Goal: Information Seeking & Learning: Learn about a topic

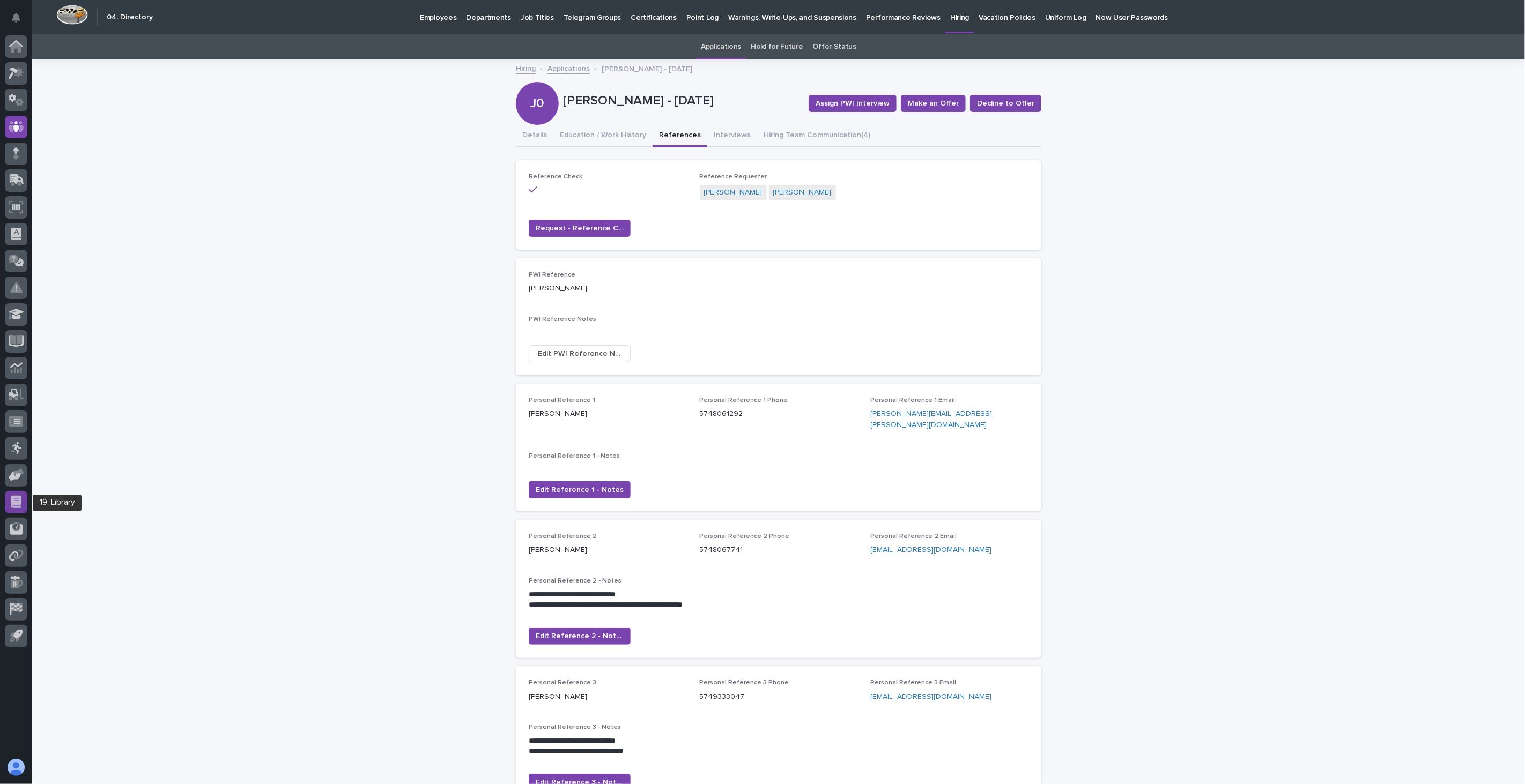
click at [16, 506] on icon at bounding box center [17, 502] width 11 height 12
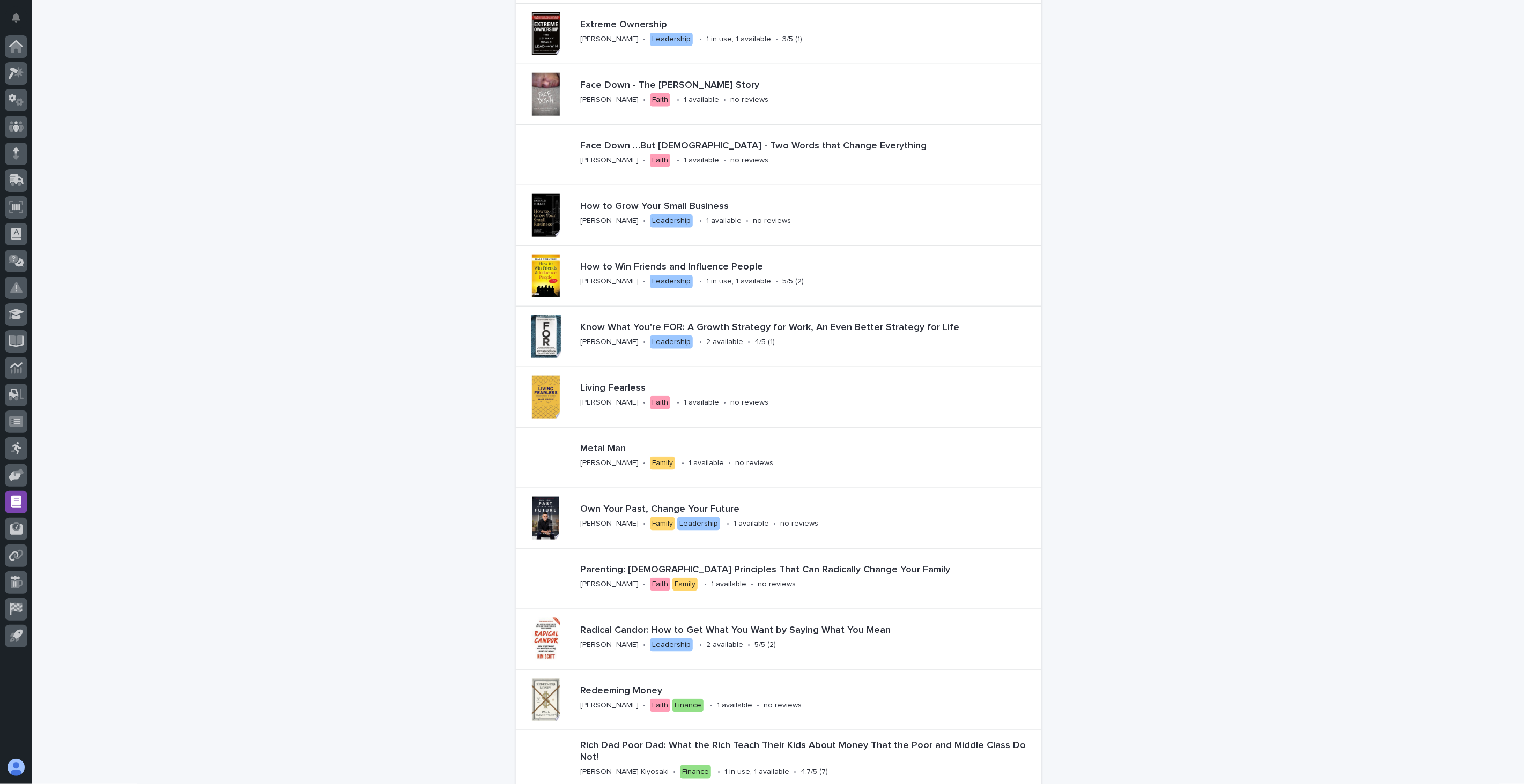
scroll to position [1131, 0]
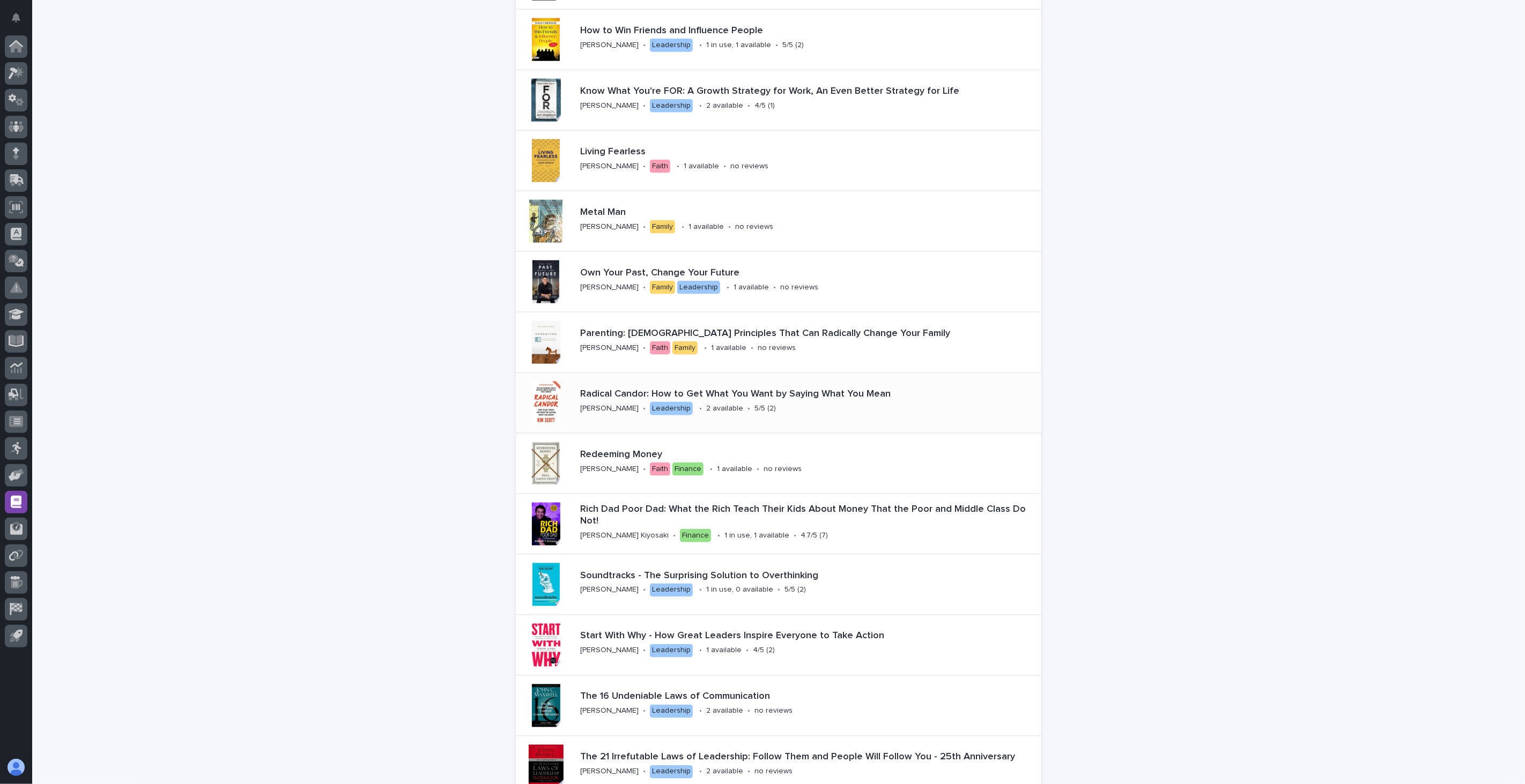
click at [754, 411] on p "5/5 (2)" at bounding box center [765, 409] width 21 height 9
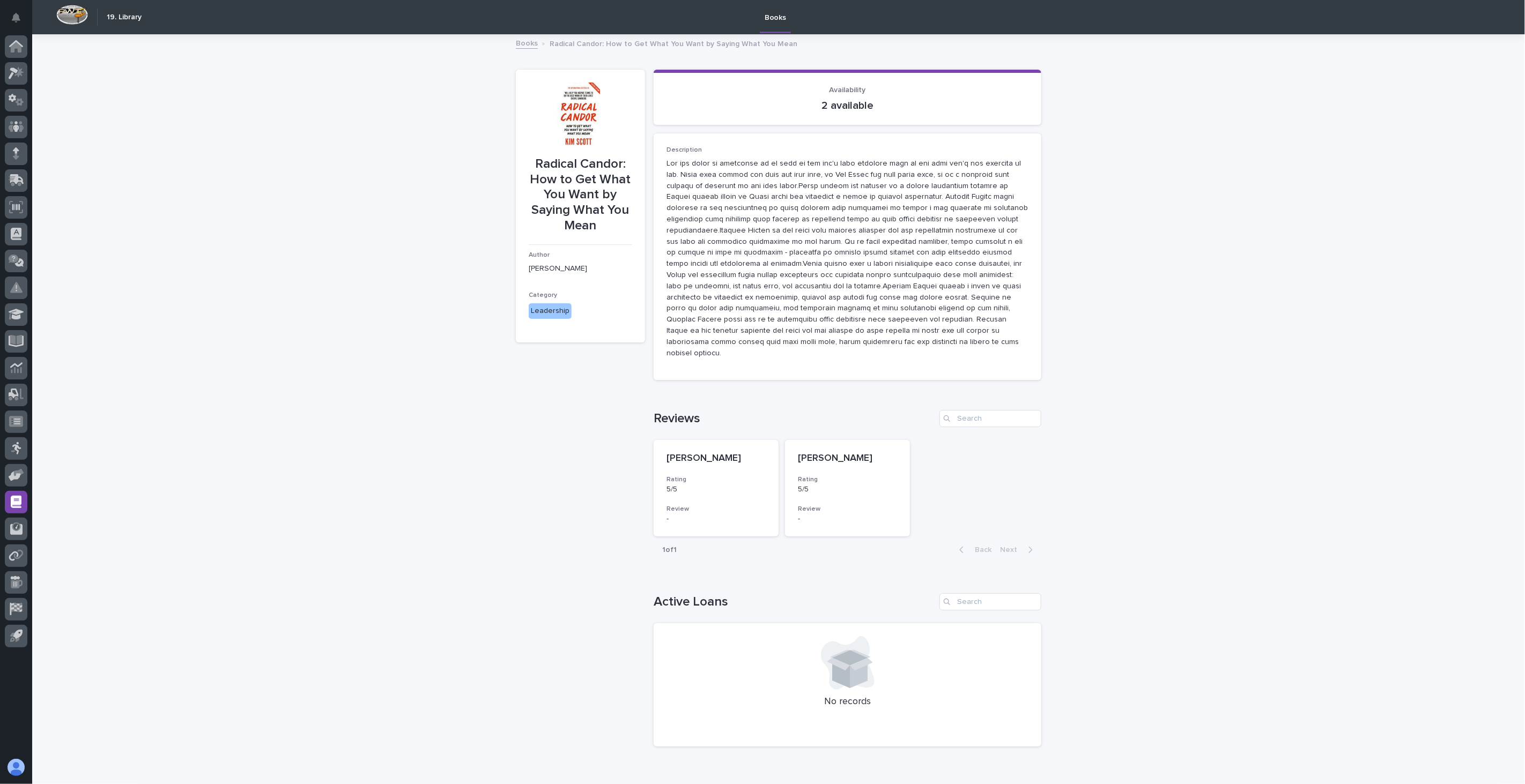
scroll to position [43, 0]
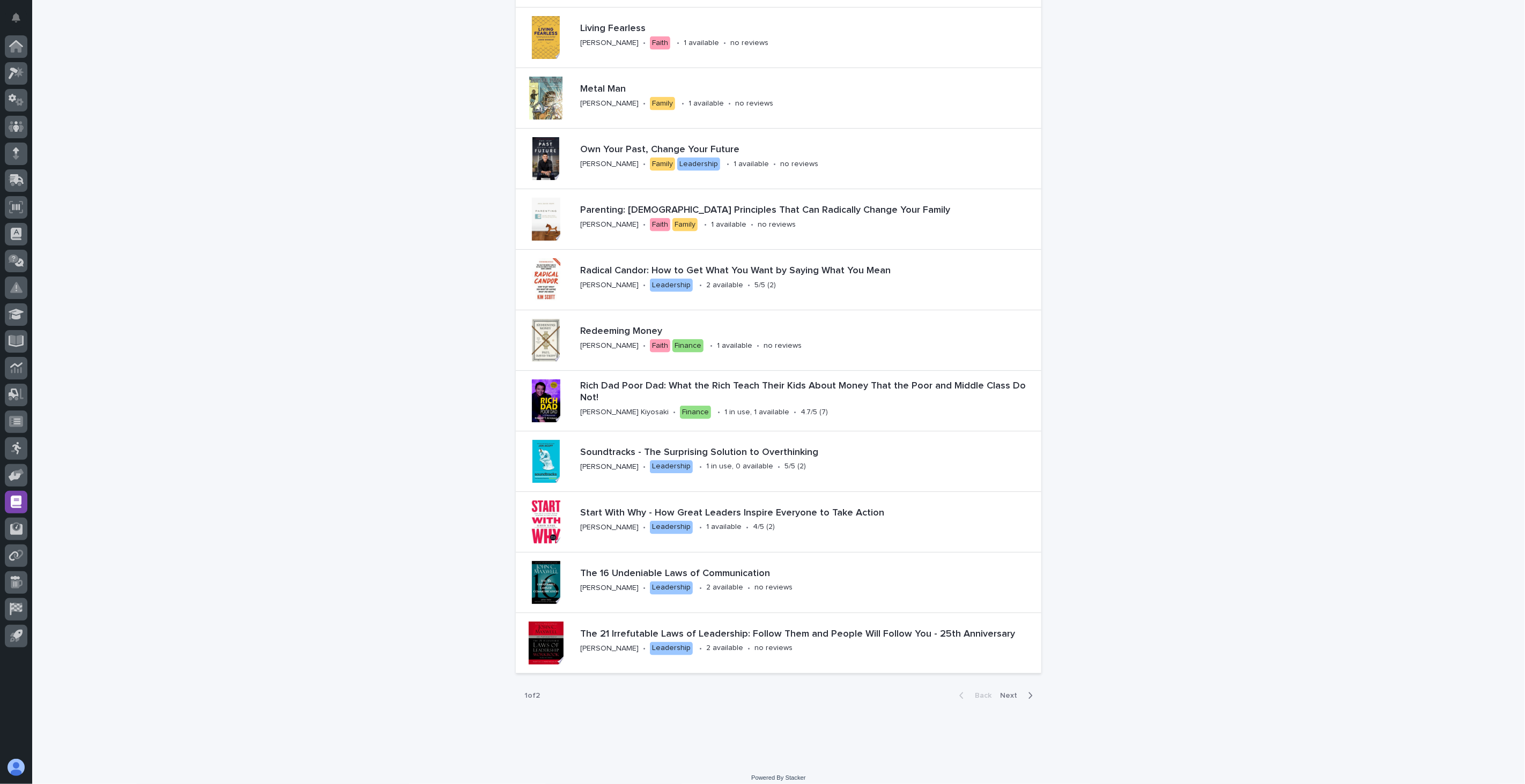
scroll to position [1265, 0]
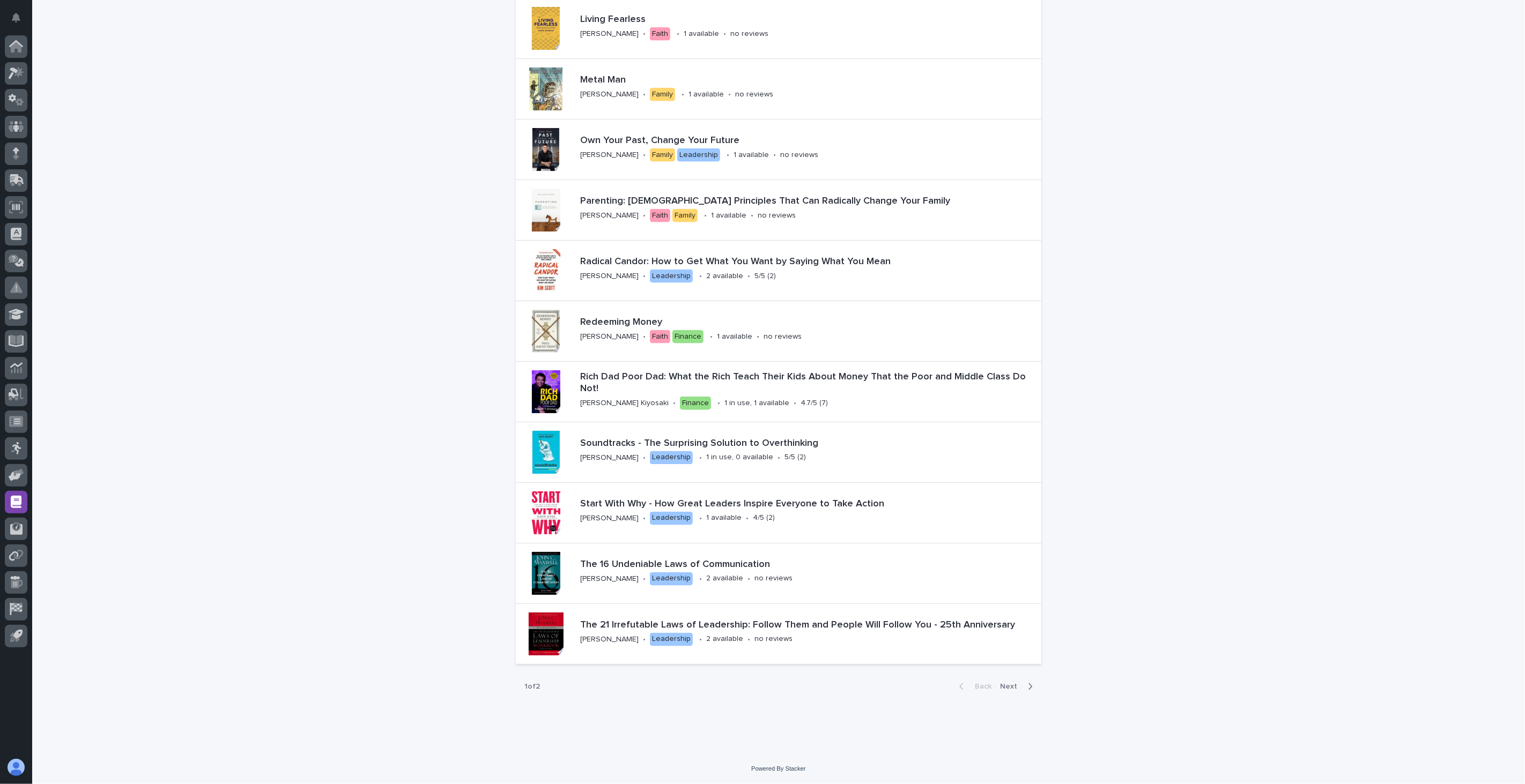
click at [1000, 685] on span "Next" at bounding box center [1012, 687] width 24 height 7
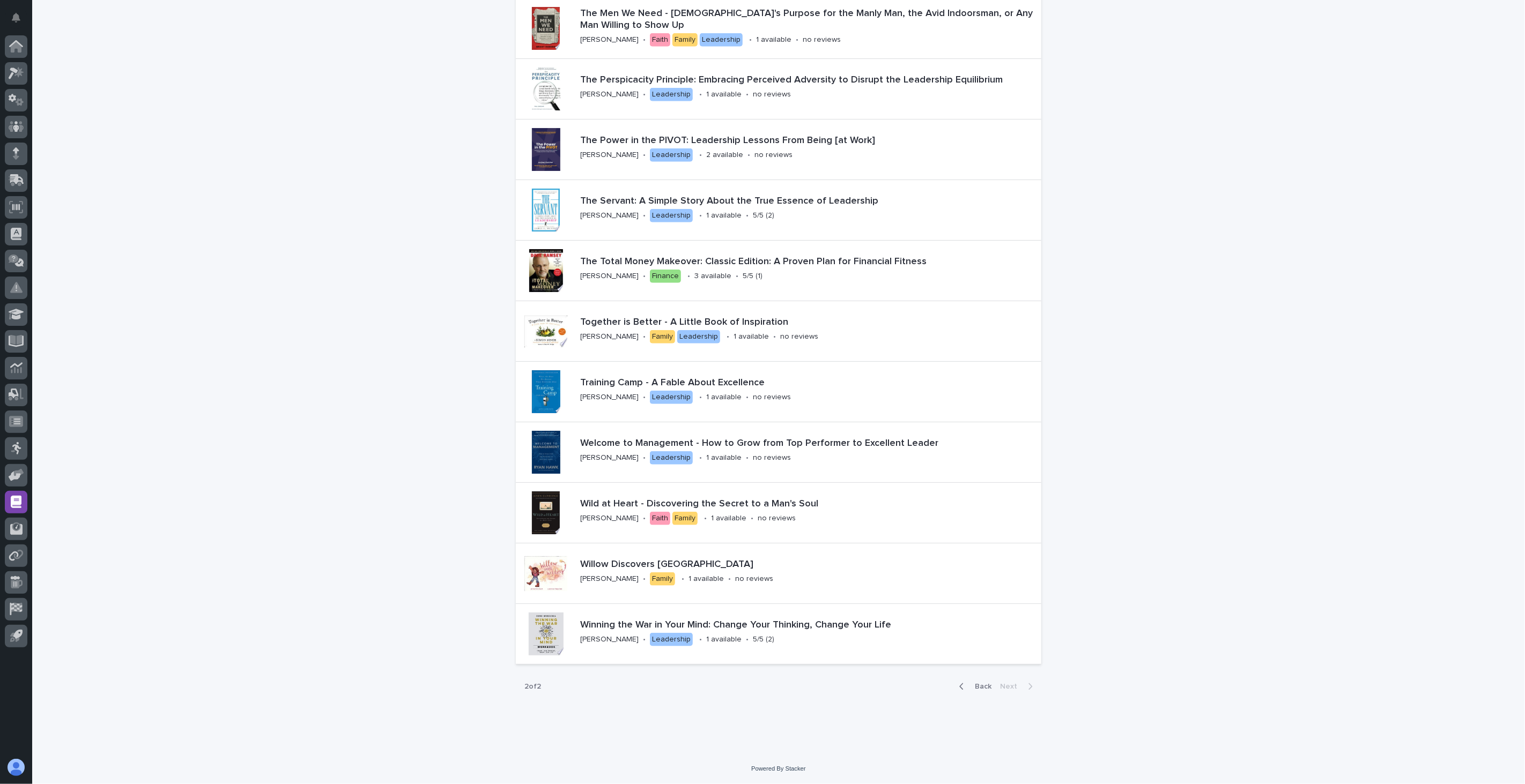
scroll to position [780, 0]
click at [765, 639] on div "Winning the War in Your Mind: Change Your Thinking, Change Your Life [PERSON_NA…" at bounding box center [809, 634] width 466 height 37
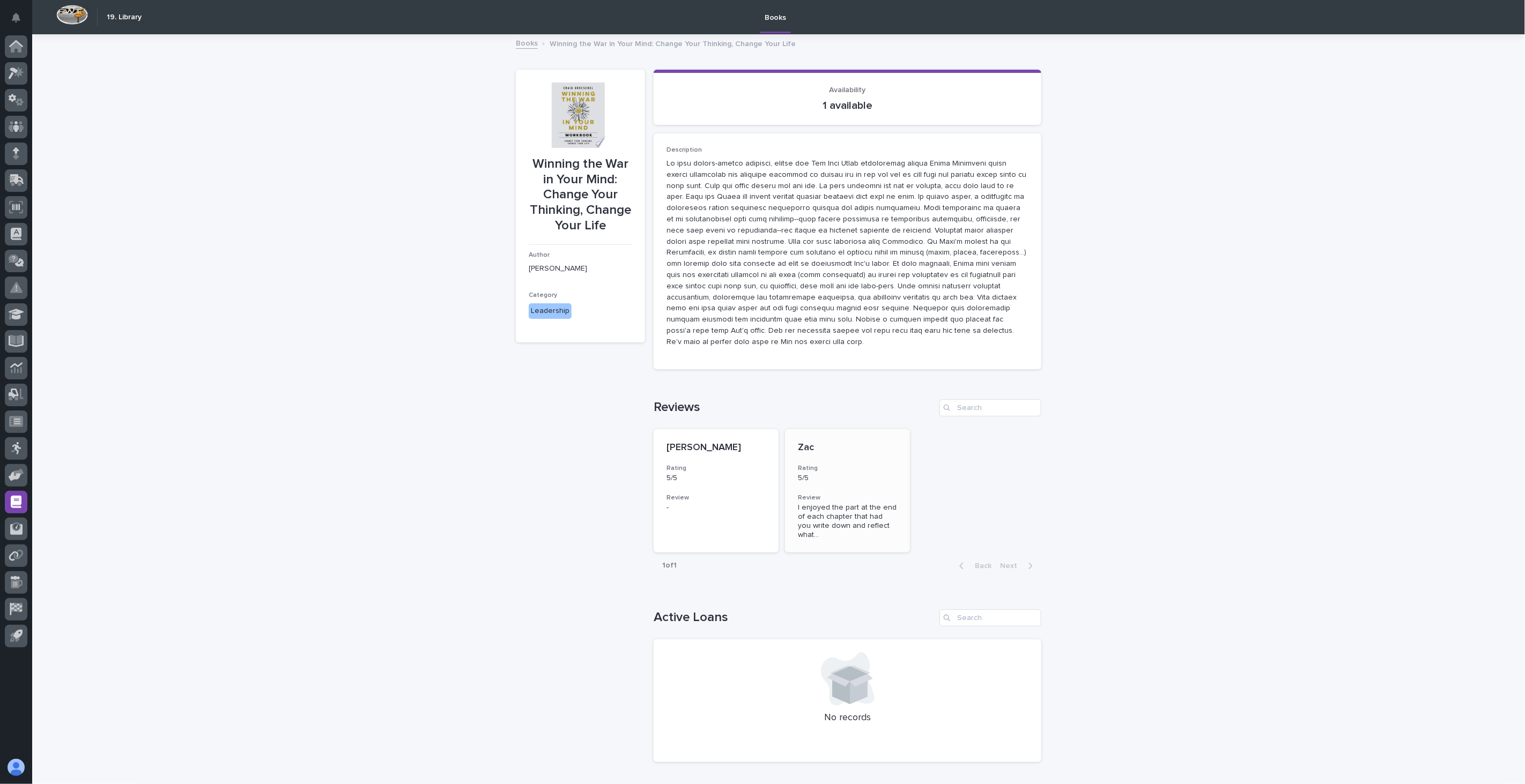
click at [853, 512] on span "I enjoyed the part at the end of each chapter that had you write down and refle…" at bounding box center [847, 521] width 99 height 36
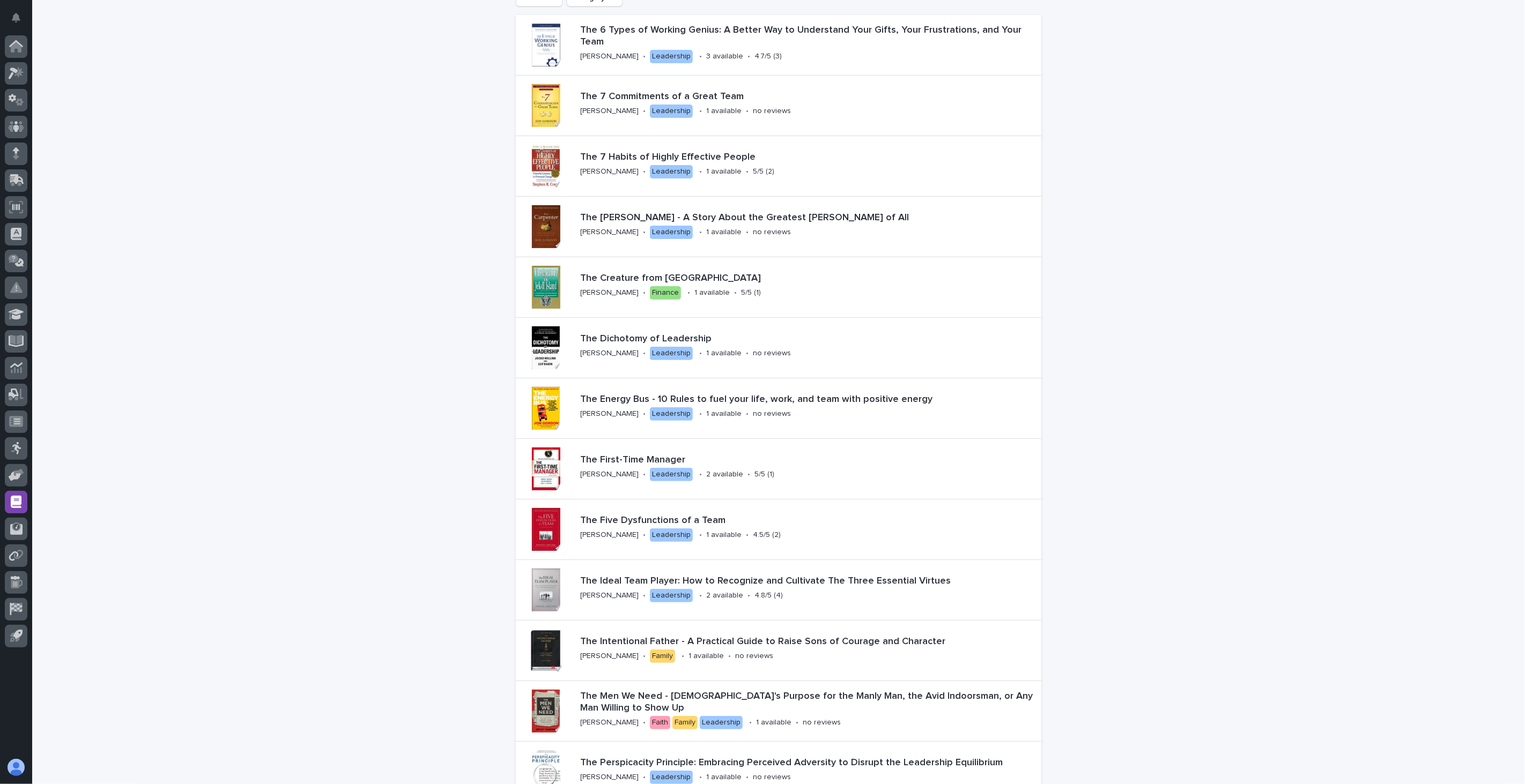
scroll to position [119, 0]
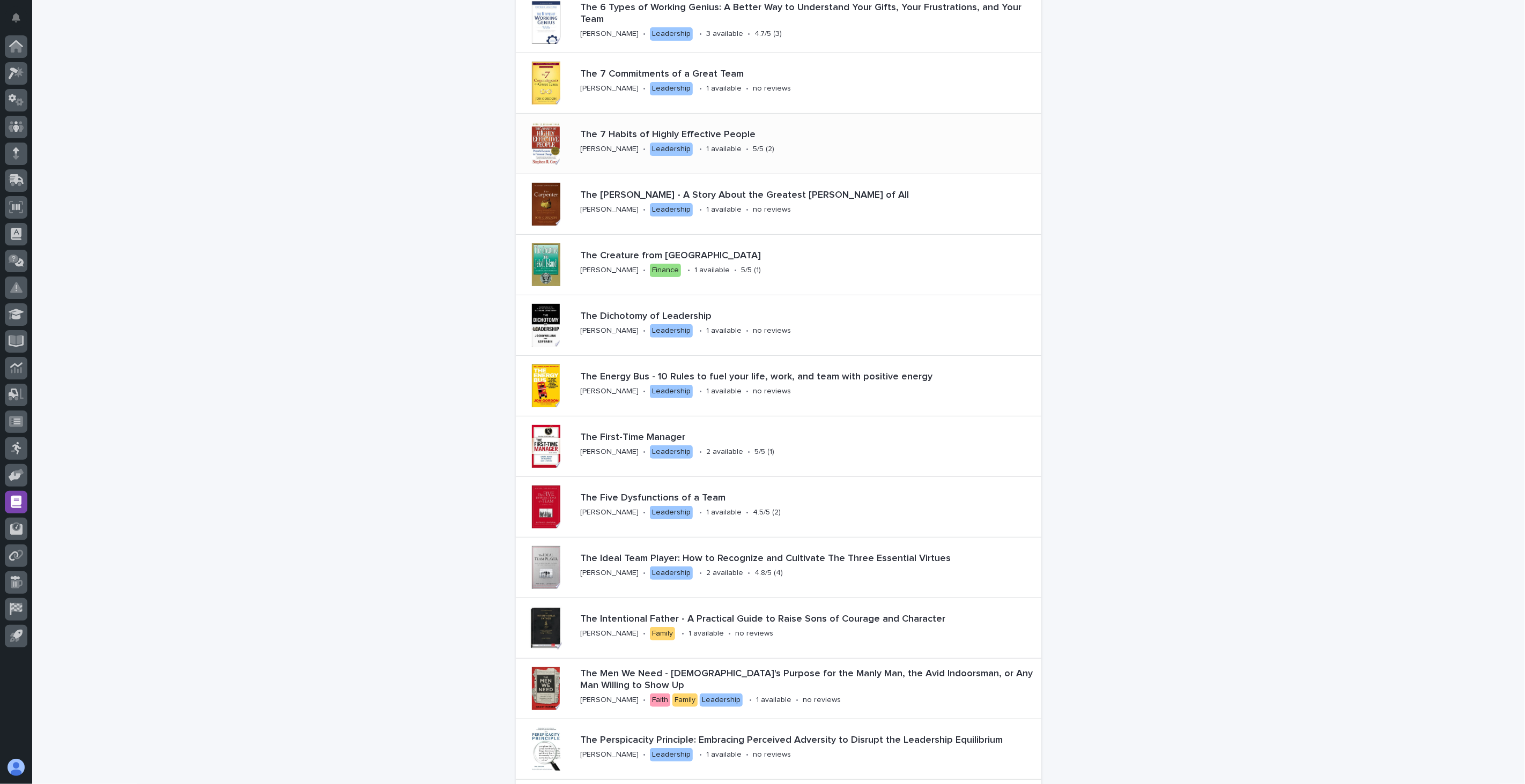
click at [719, 156] on div "The 7 Habits of Highly Effective People [PERSON_NAME] • Leadership • 1 availabl…" at bounding box center [765, 143] width 378 height 37
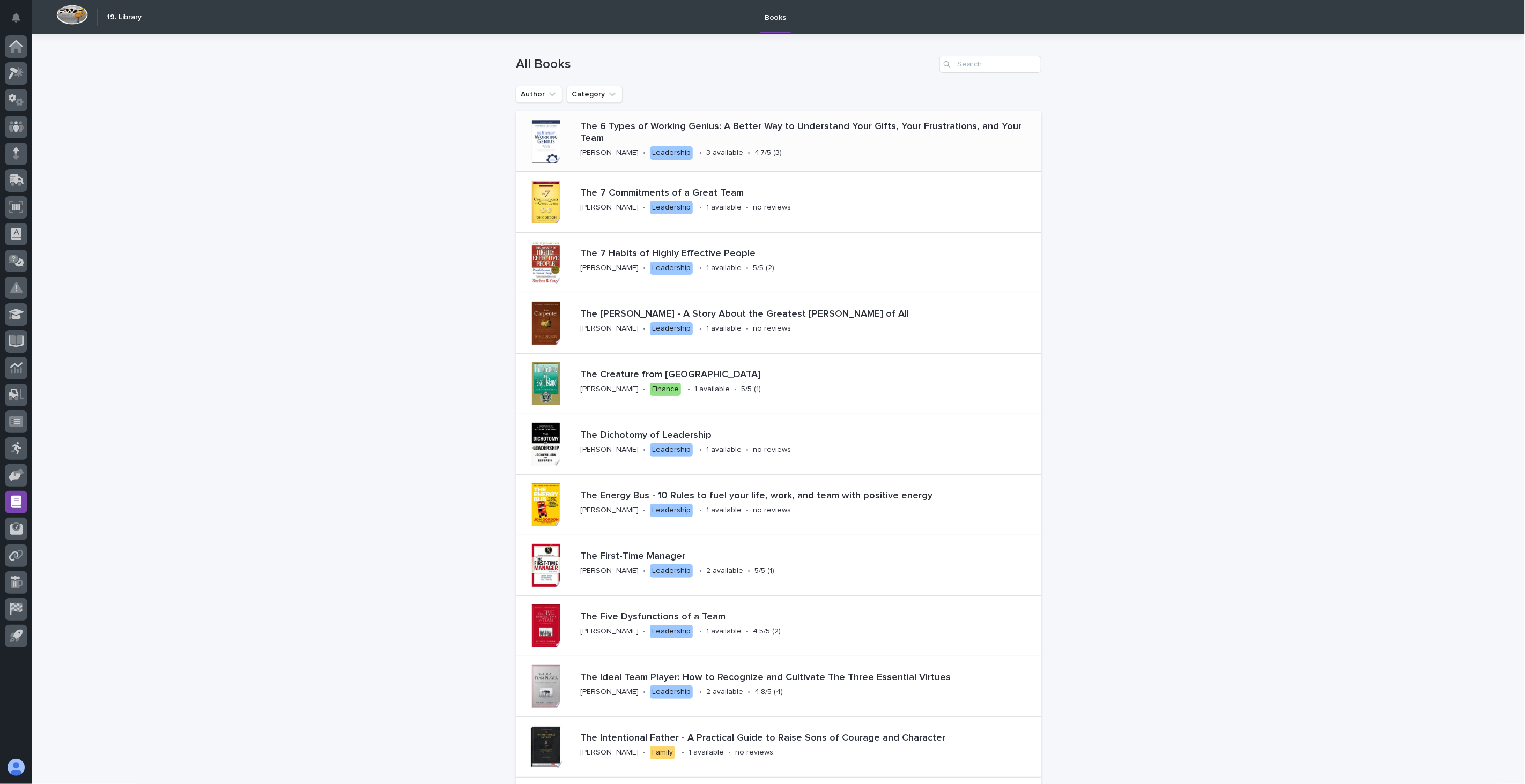
click at [770, 149] on div "The 6 Types of Working Genius: A Better Way to Understand Your Gifts, Your Frus…" at bounding box center [809, 141] width 466 height 50
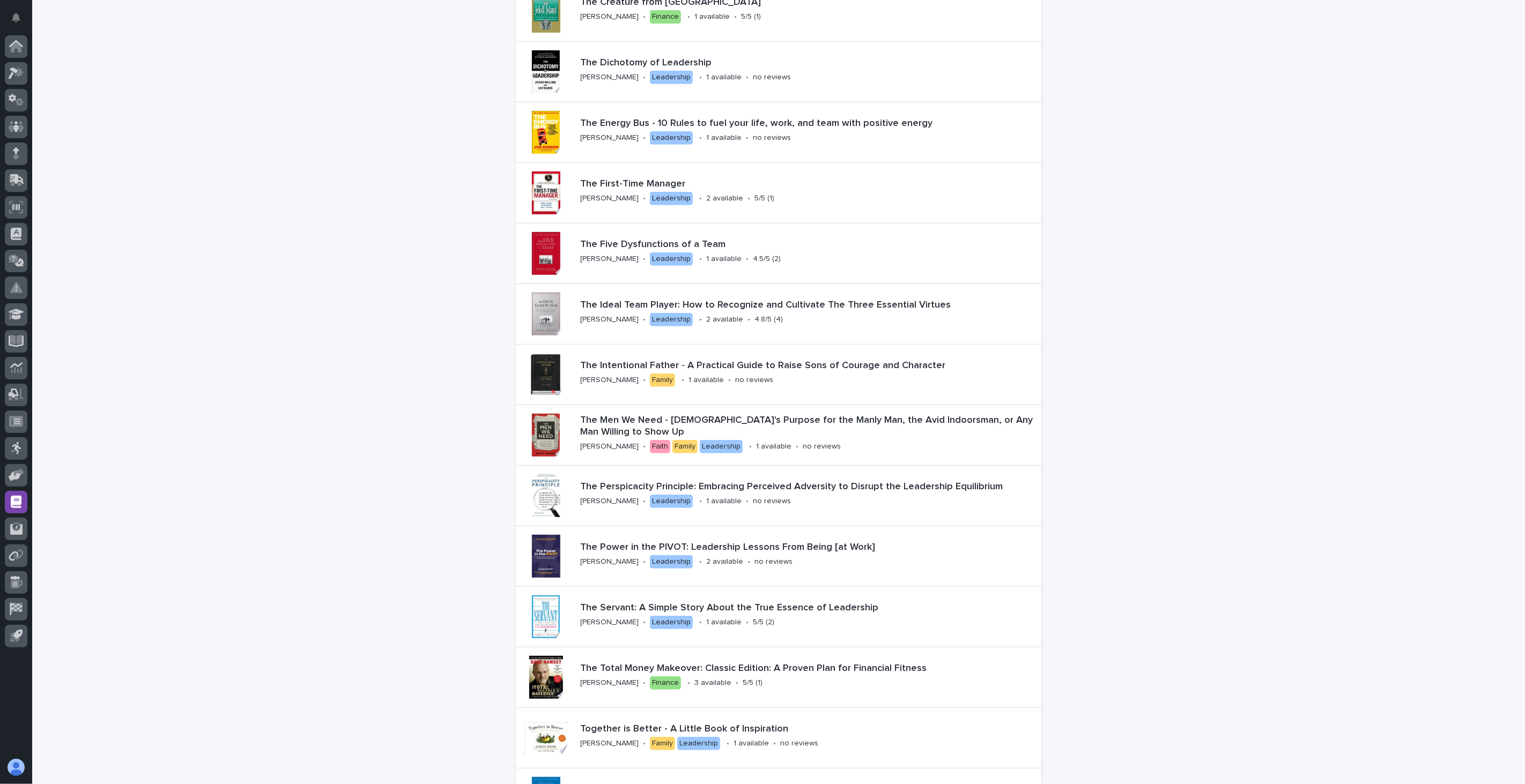
scroll to position [417, 0]
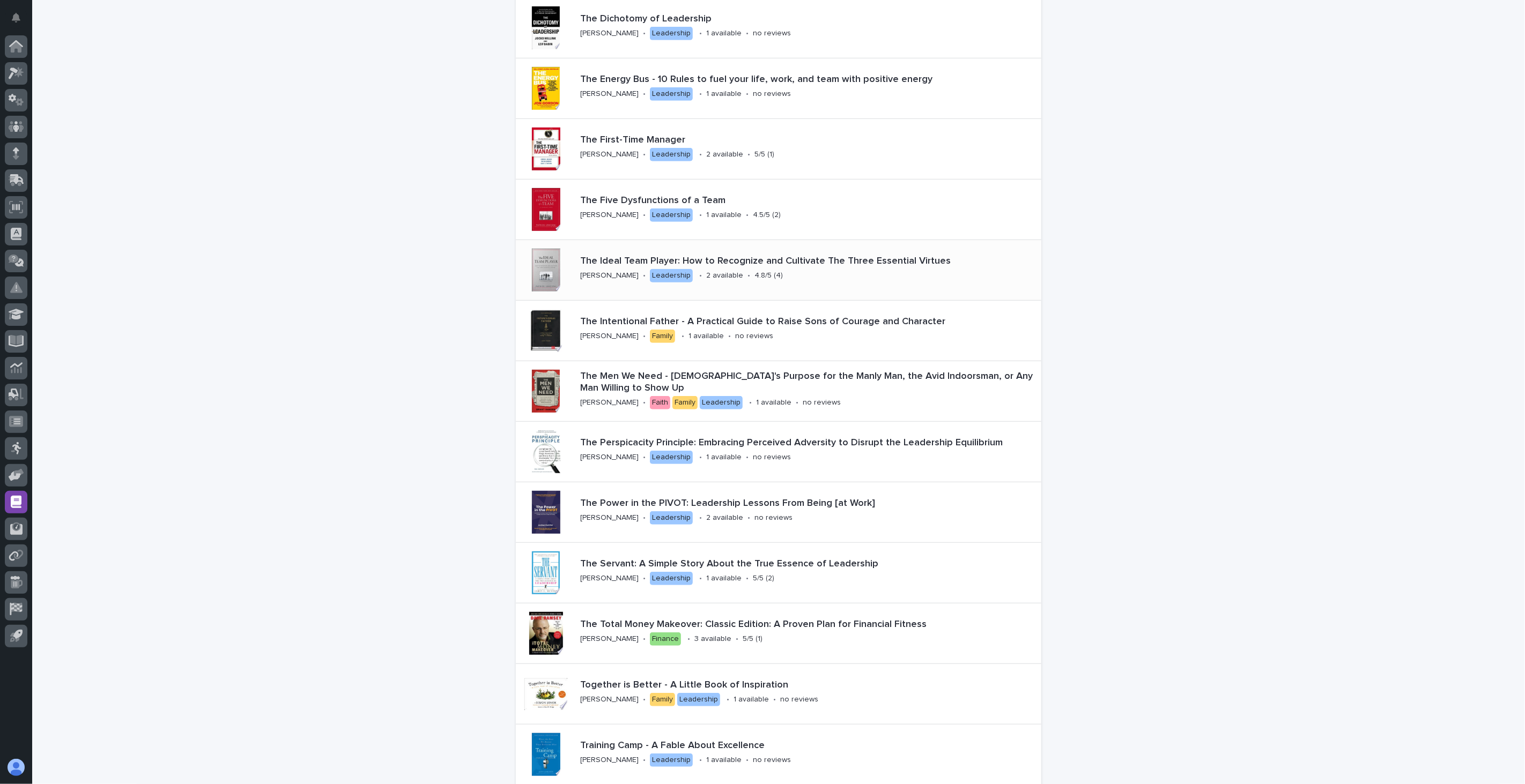
click at [816, 280] on div "The Ideal Team Player: How to Recognize and Cultivate The Three Essential Virtu…" at bounding box center [809, 270] width 466 height 37
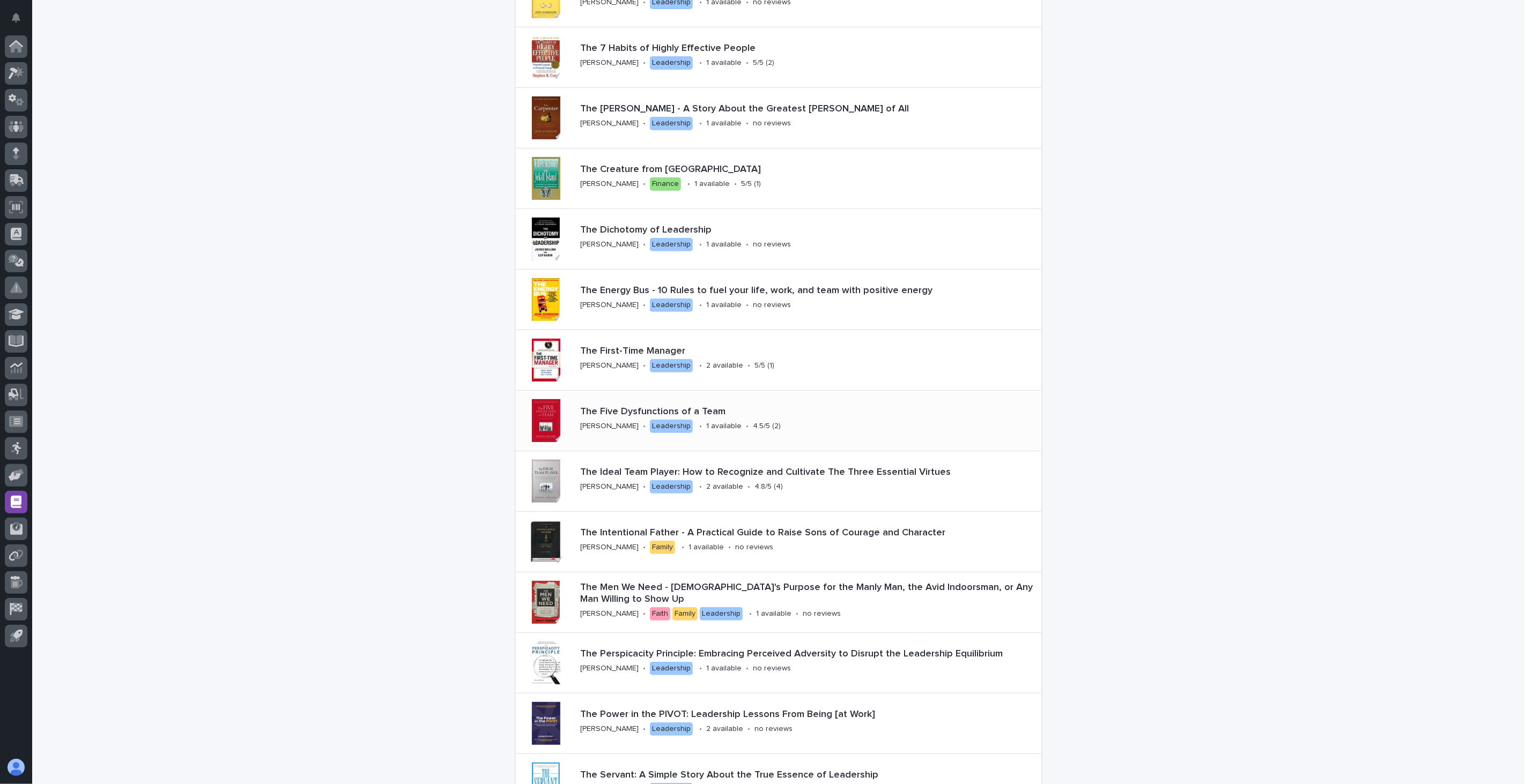
scroll to position [238, 0]
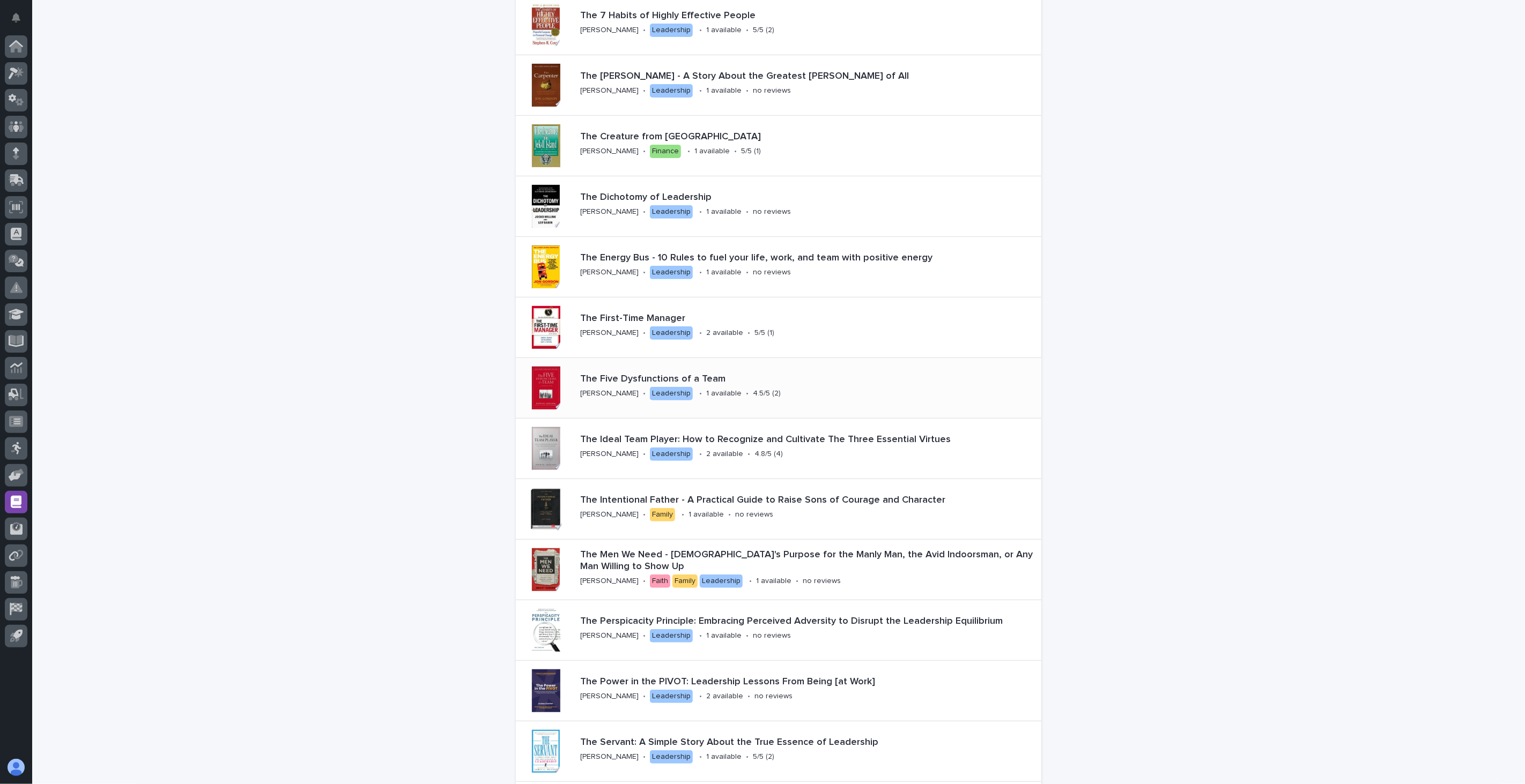
click at [724, 399] on div "The Five Dysfunctions of a Team [PERSON_NAME] • Leadership • 1 available • 4.5/…" at bounding box center [753, 388] width 354 height 37
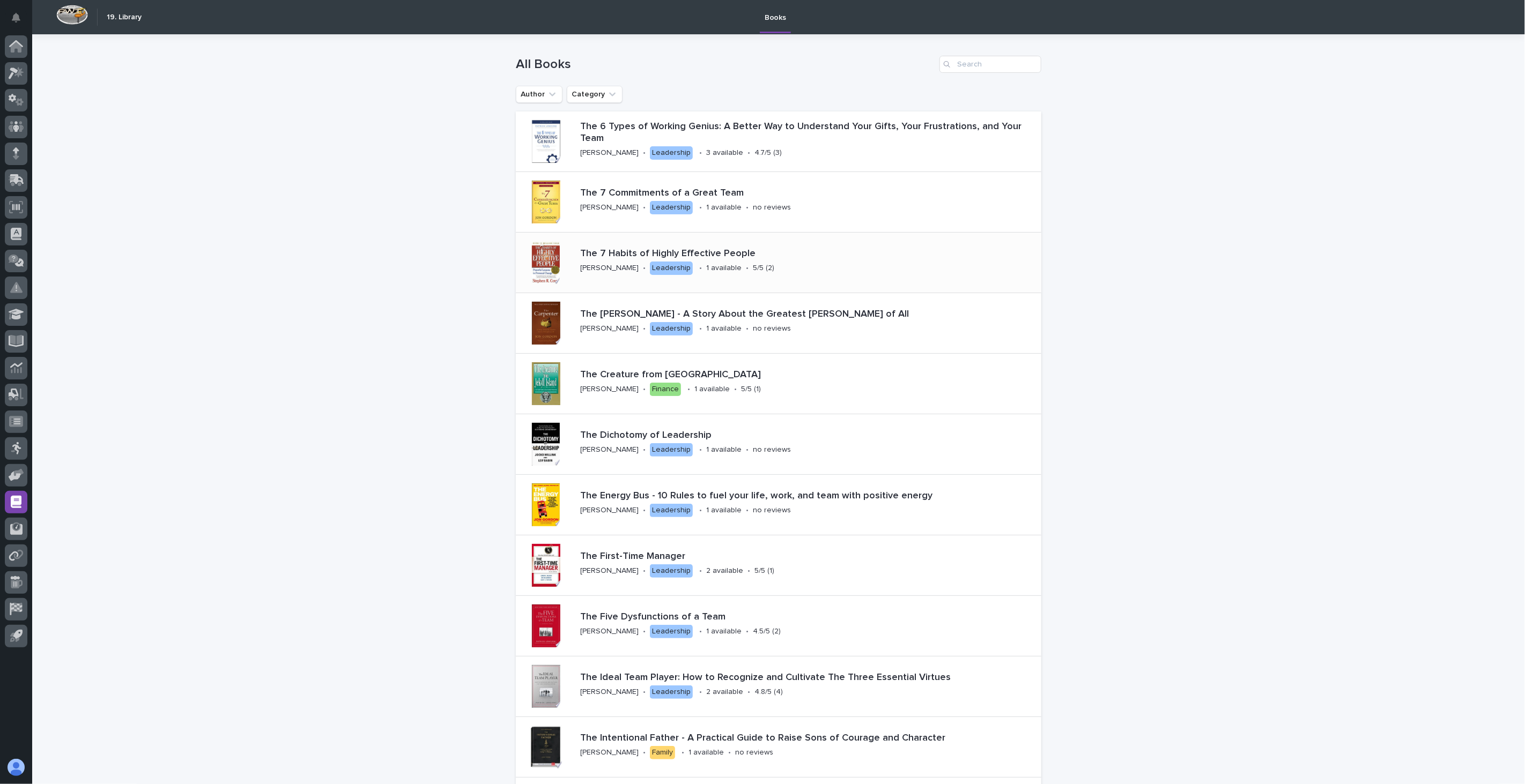
click at [780, 274] on div "The 7 Habits of Highly Effective People [PERSON_NAME] • Leadership • 1 availabl…" at bounding box center [765, 262] width 378 height 37
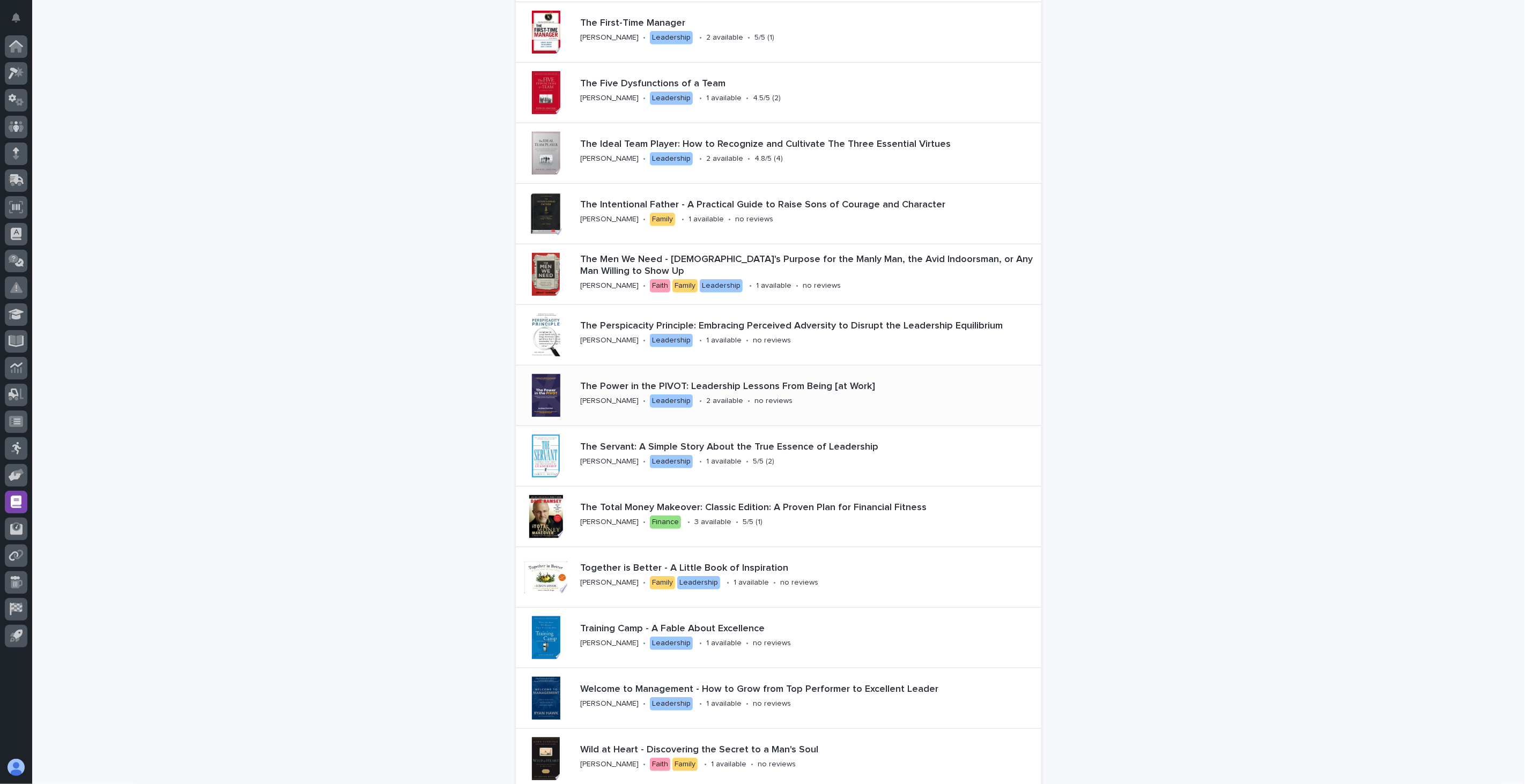
scroll to position [536, 0]
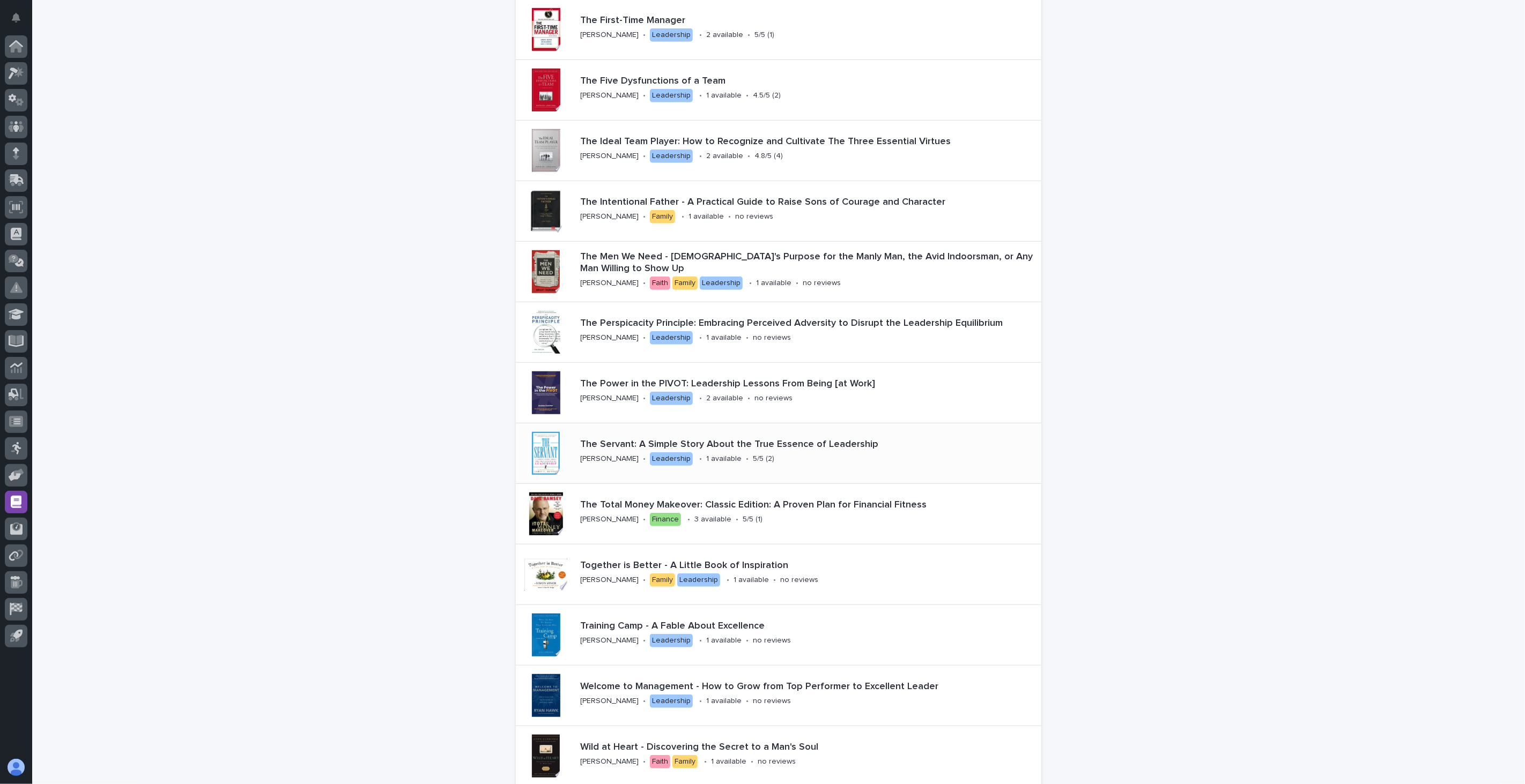
click at [797, 469] on div "The Servant: A Simple Story About the True Essence of Leadership [PERSON_NAME] …" at bounding box center [809, 453] width 466 height 37
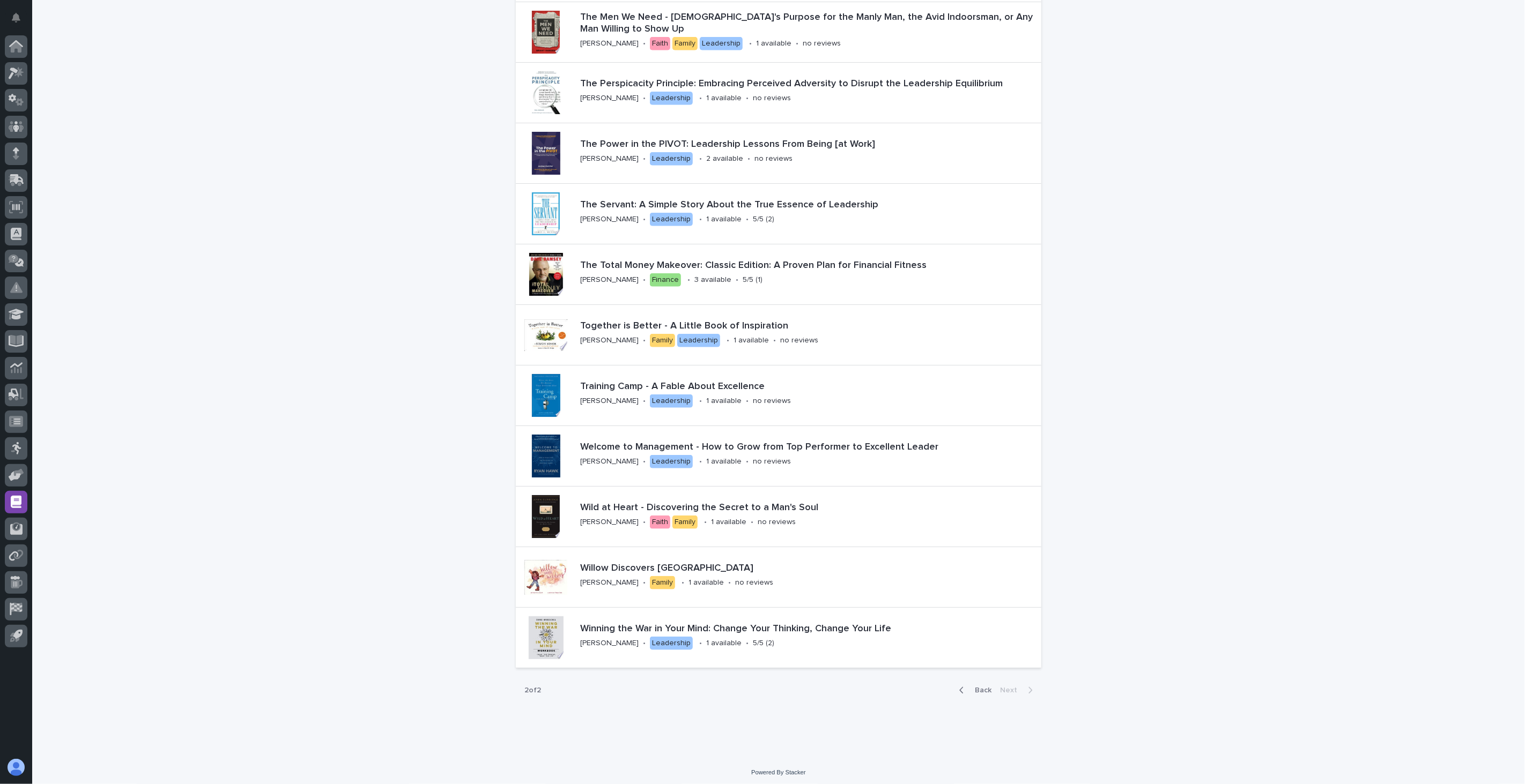
scroll to position [780, 0]
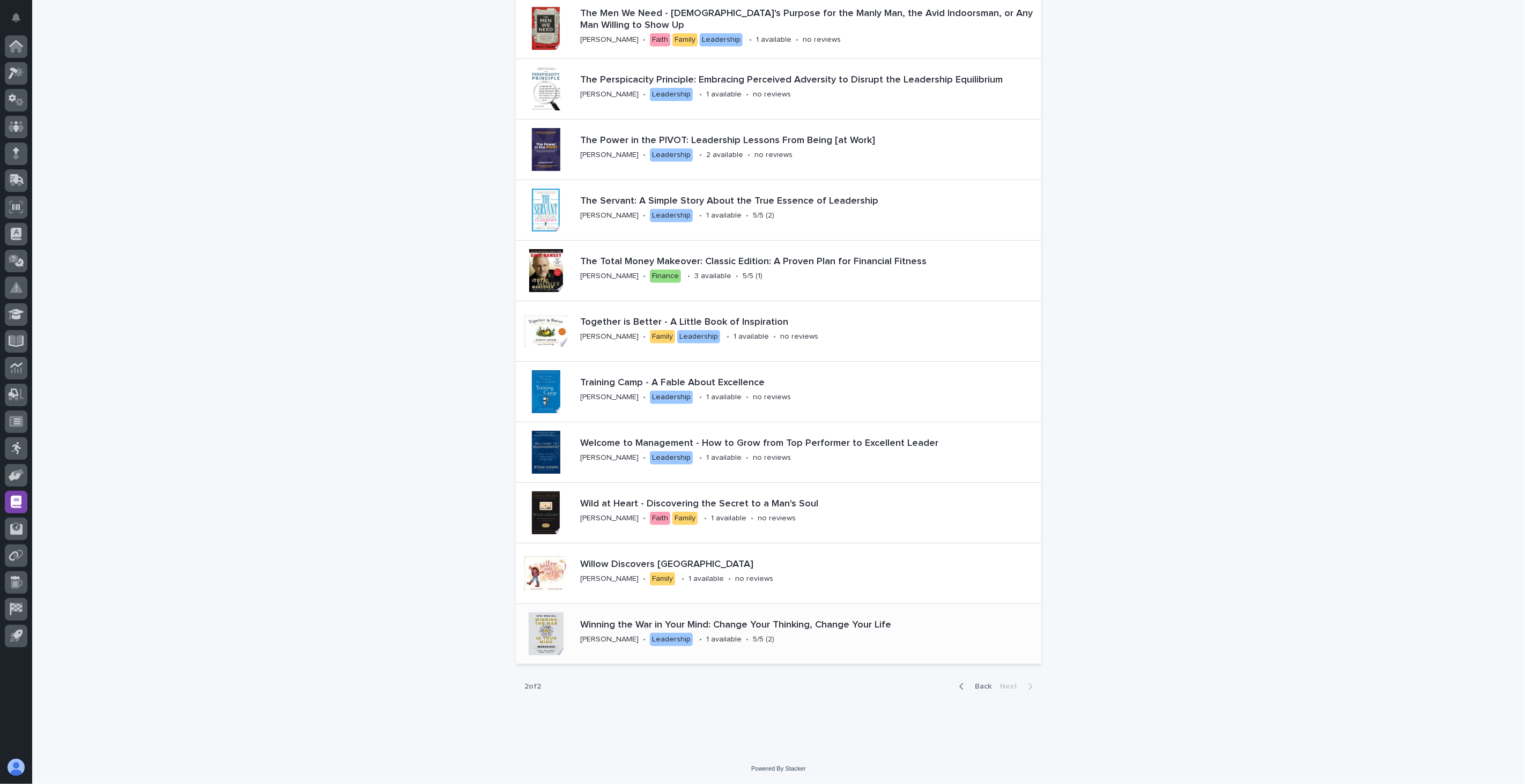
click at [844, 645] on div "Winning the War in Your Mind: Change Your Thinking, Change Your Life [PERSON_NA…" at bounding box center [809, 634] width 466 height 37
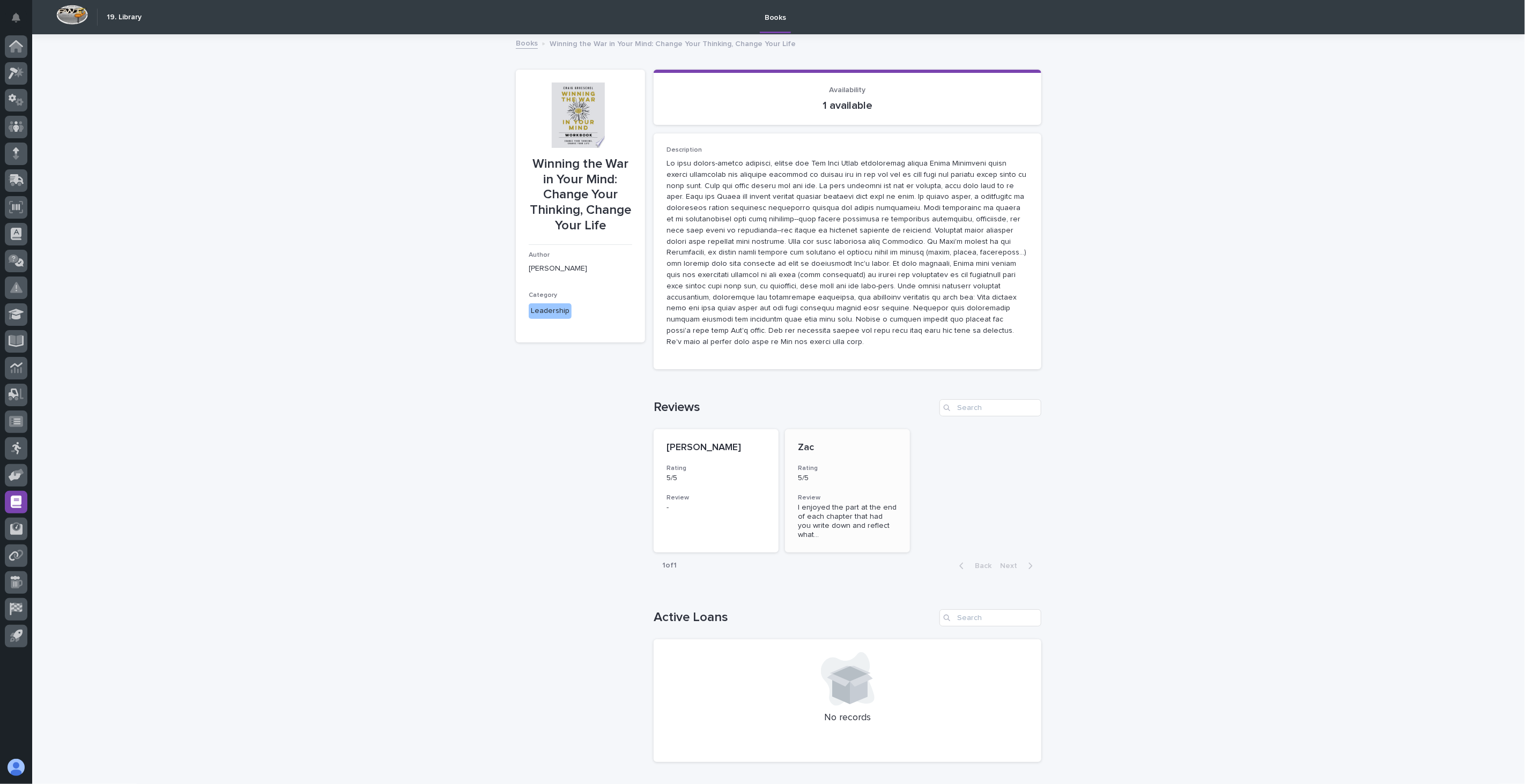
click at [827, 503] on span "I enjoyed the part at the end of each chapter that had you write down and refle…" at bounding box center [847, 521] width 99 height 36
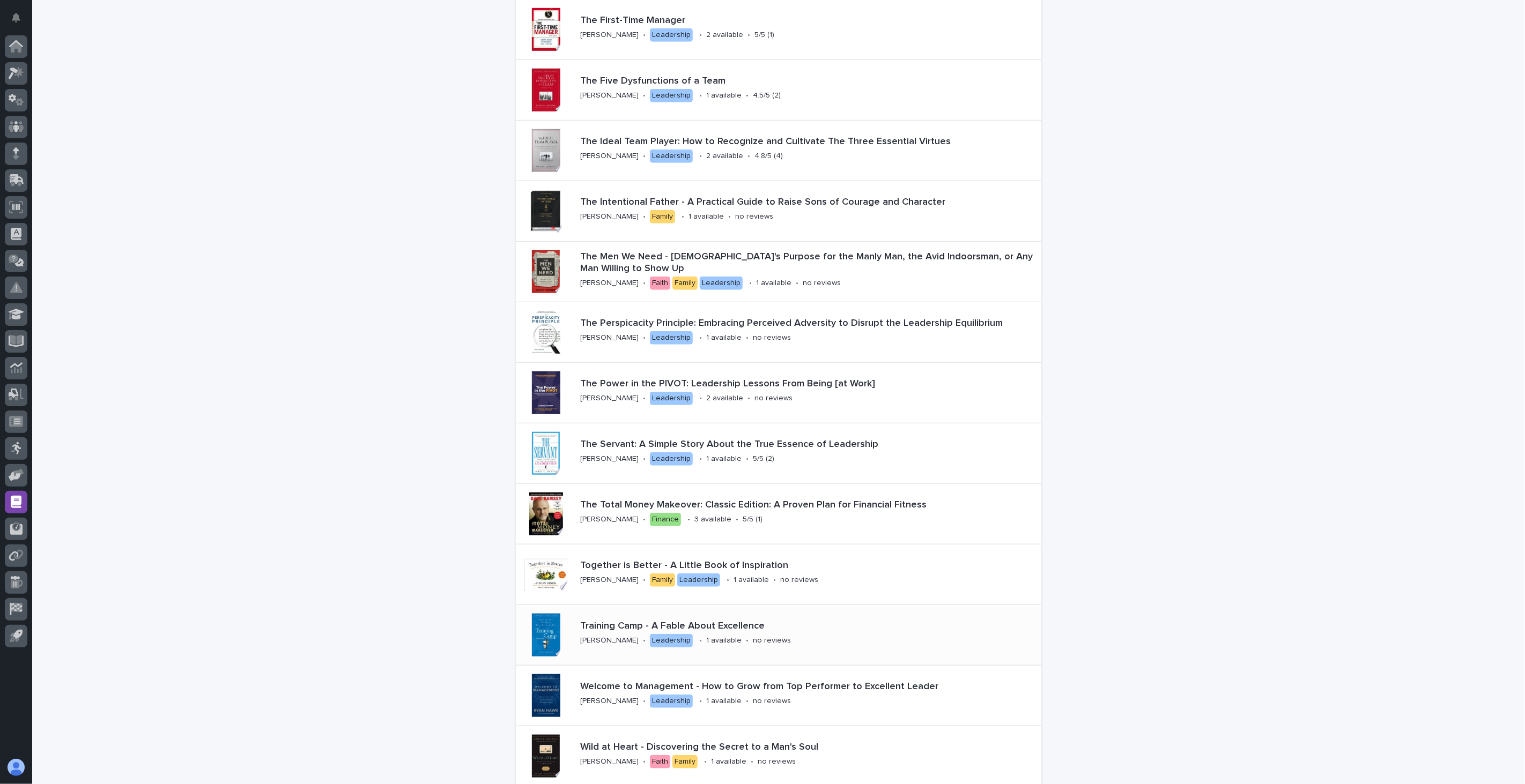
scroll to position [780, 0]
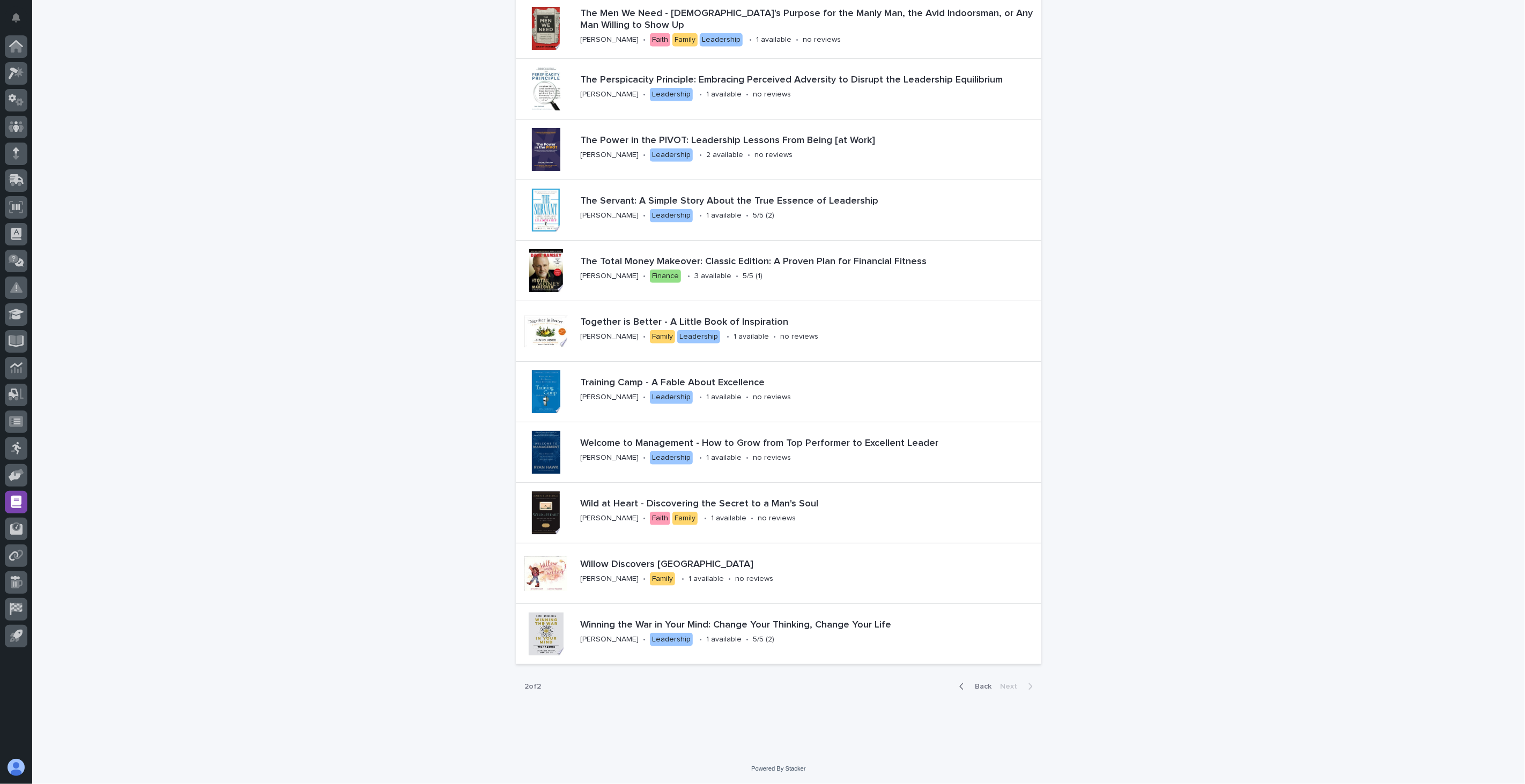
click at [983, 689] on span "Back" at bounding box center [980, 687] width 23 height 7
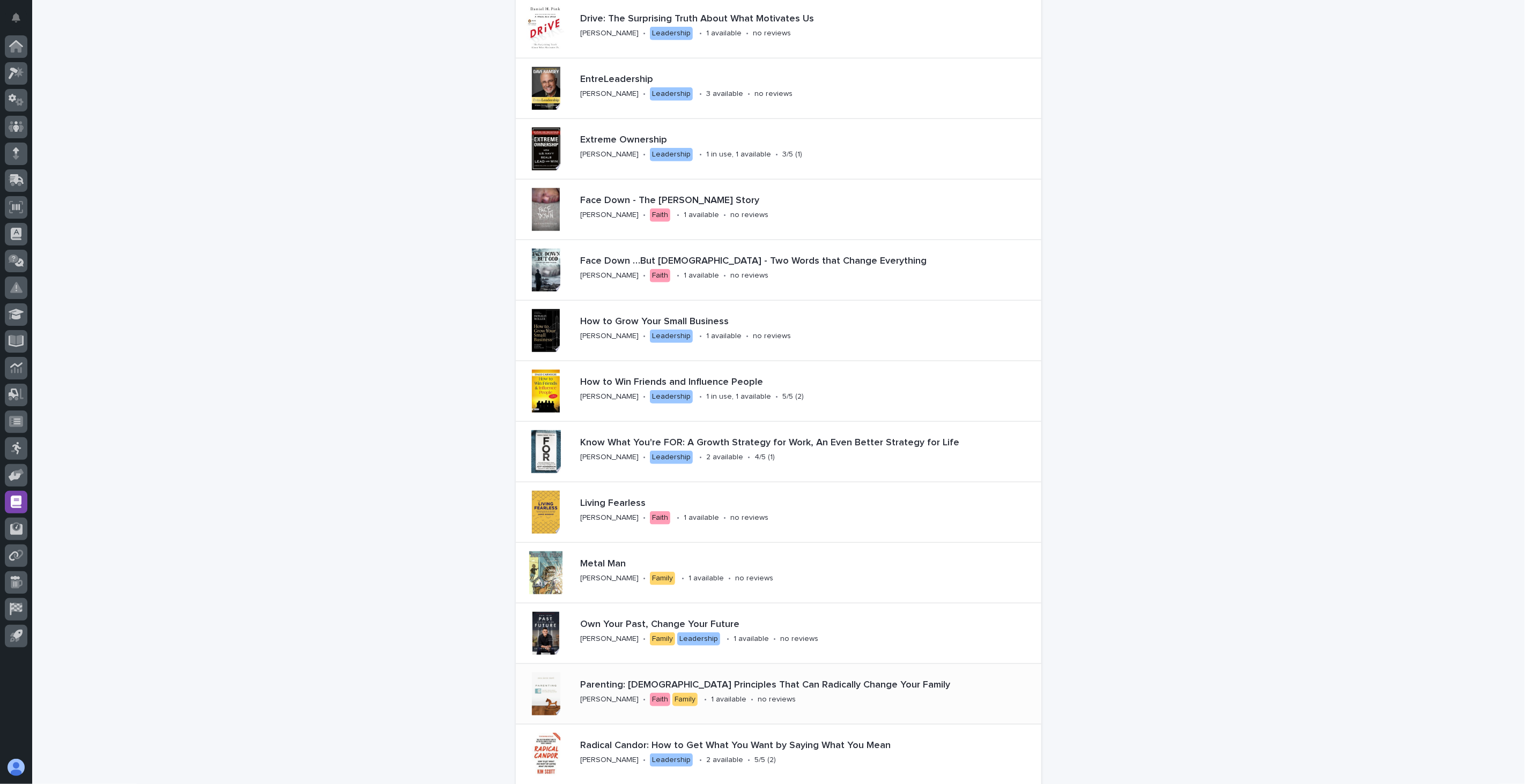
scroll to position [1023, 0]
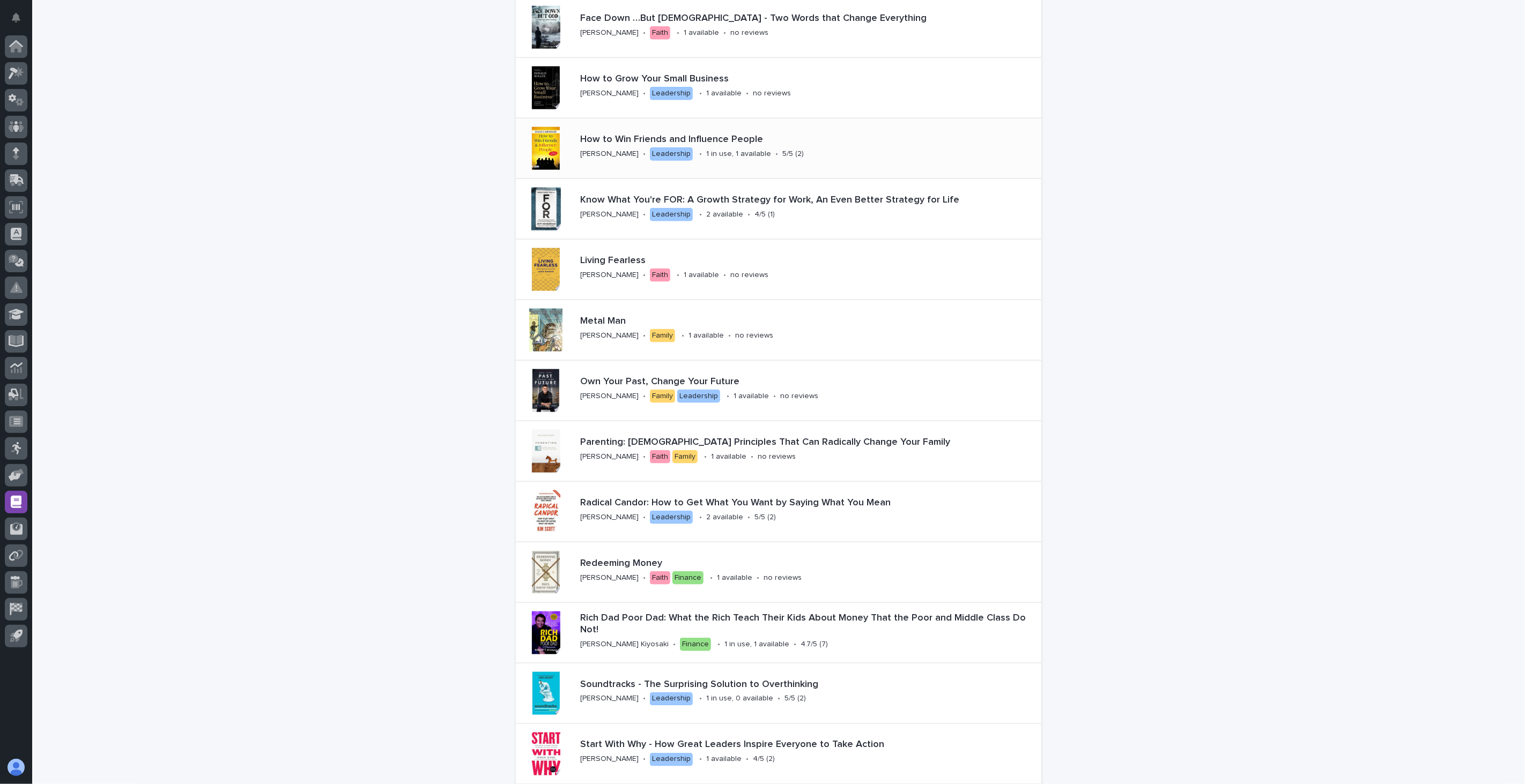
click at [818, 157] on div "How to Win Friends and Influence People [PERSON_NAME] • Leadership • 1 in use, …" at bounding box center [783, 148] width 415 height 37
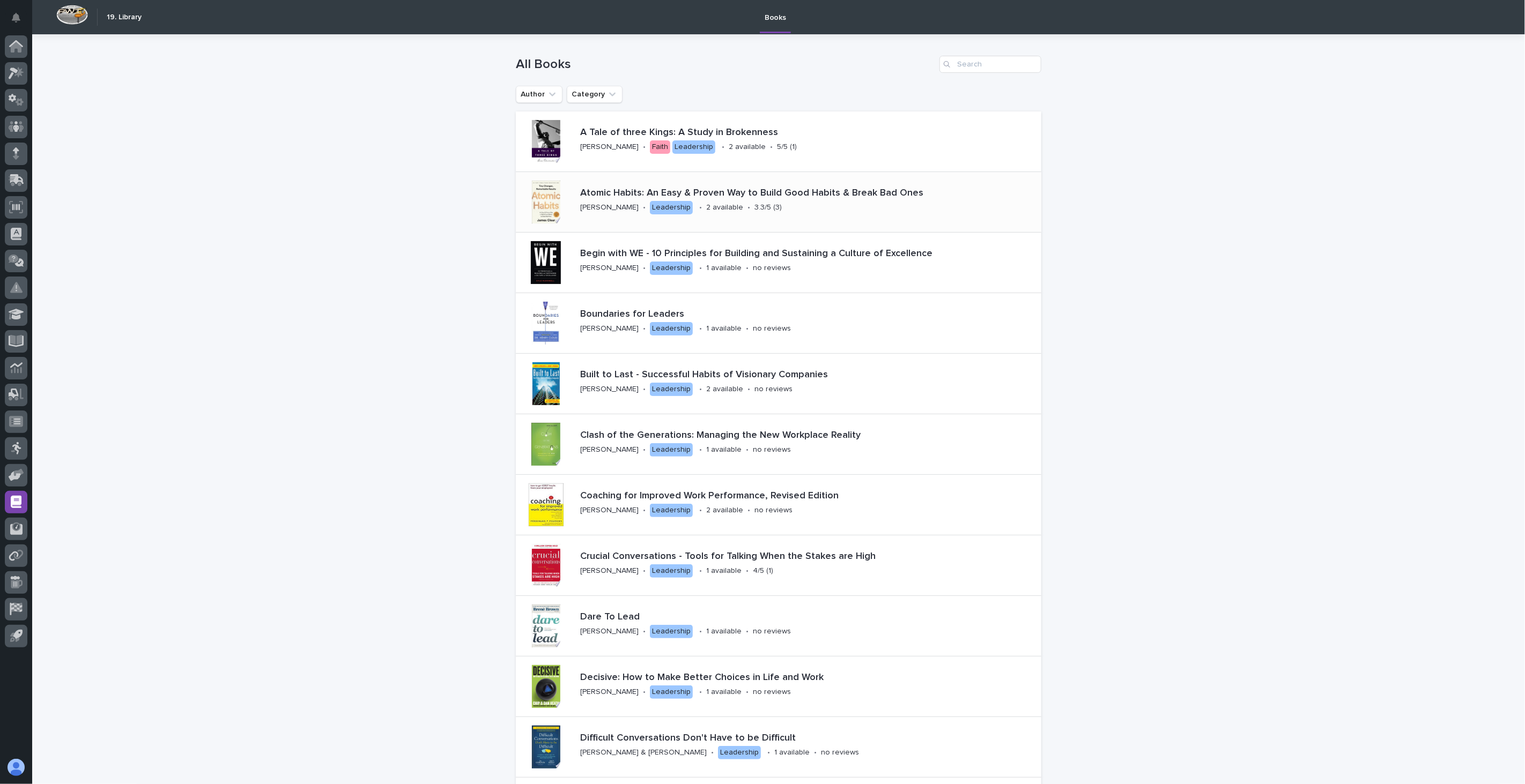
click at [789, 217] on div "Atomic Habits: An Easy & Proven Way to Build Good Habits & Break Bad Ones [PERS…" at bounding box center [809, 202] width 466 height 37
click at [819, 159] on div "A Tale of three Kings: A Study in Brokenness [PERSON_NAME] • Faith Leadership •…" at bounding box center [787, 141] width 423 height 37
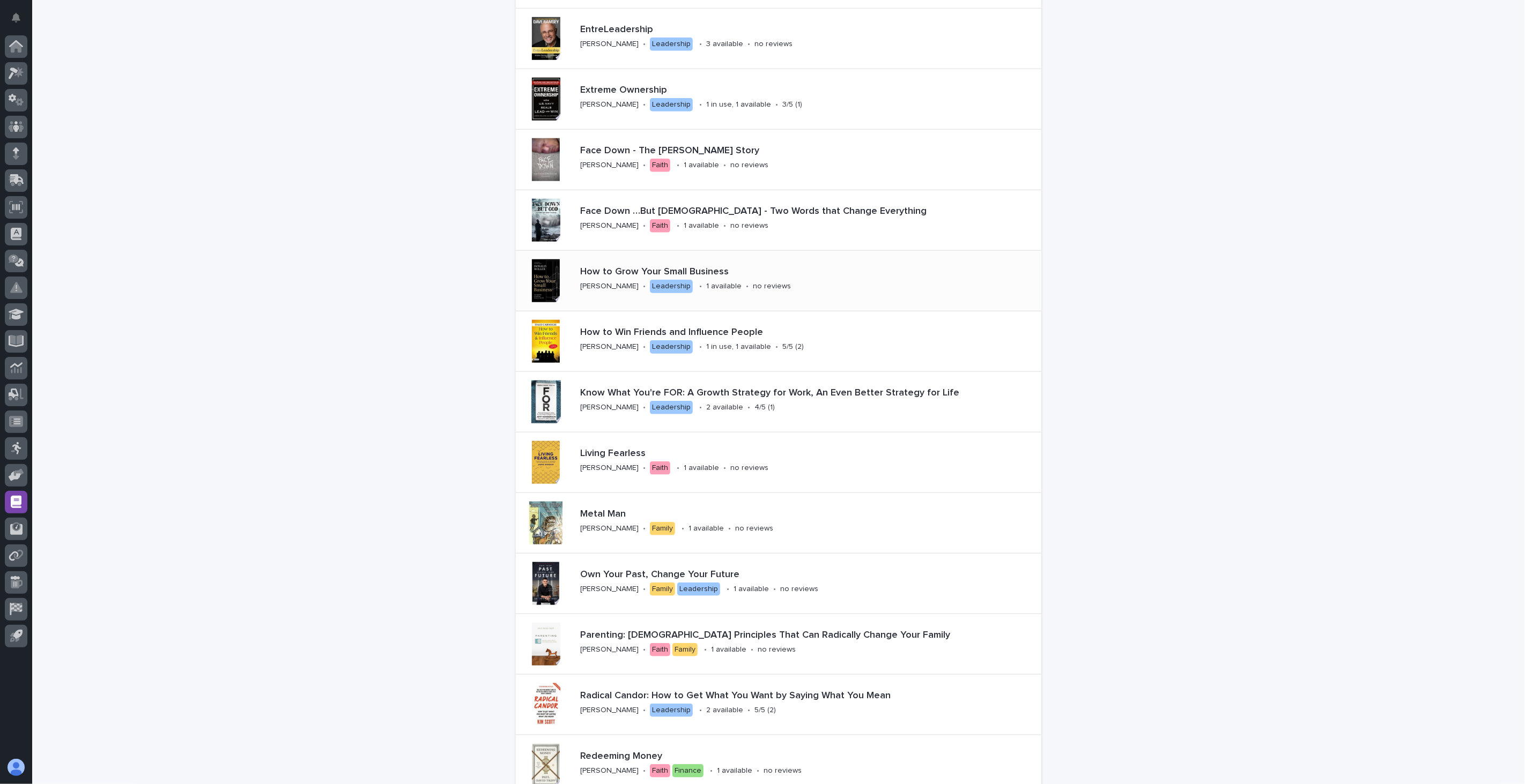
scroll to position [834, 0]
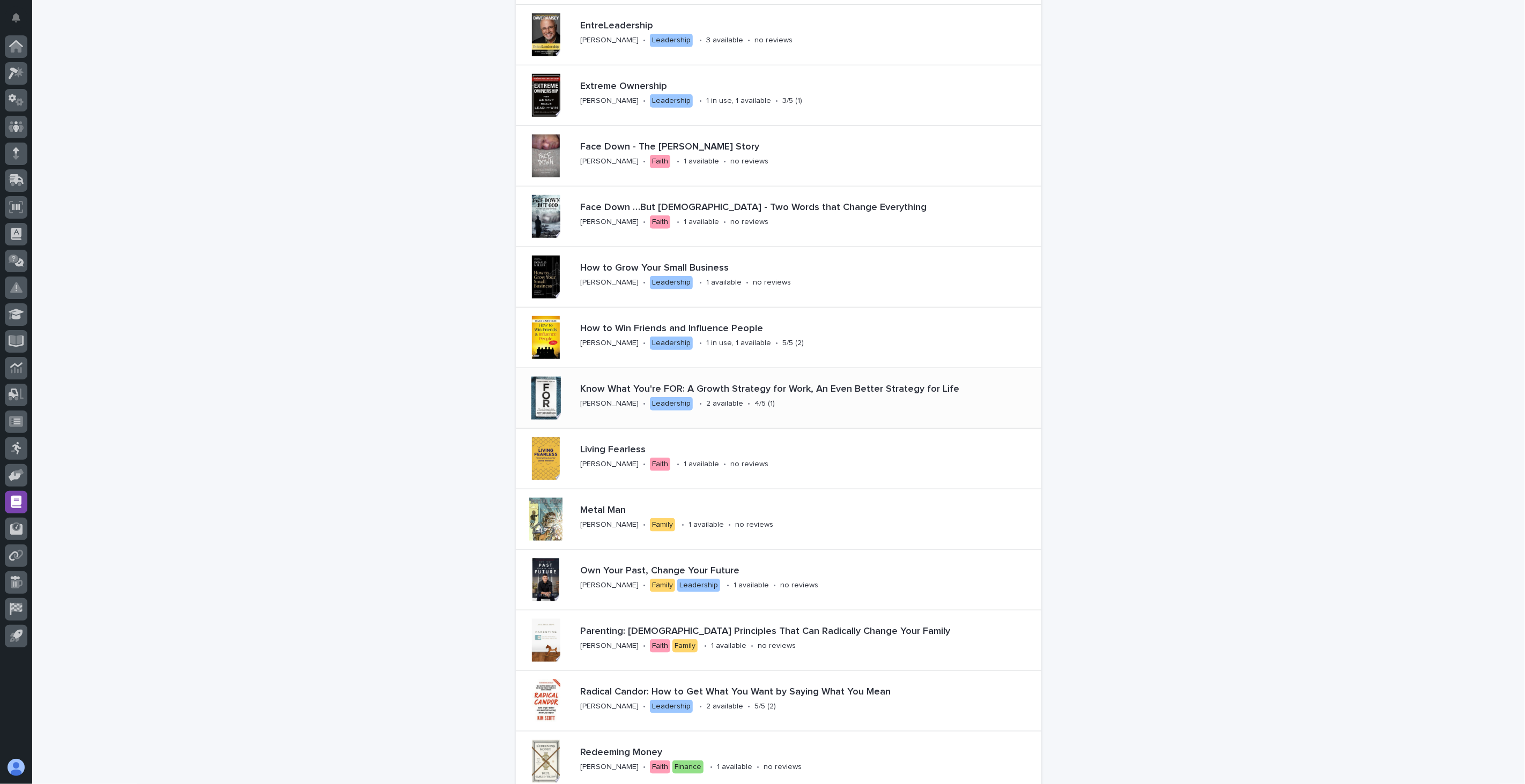
click at [793, 413] on div "Know What You're FOR: A Growth Strategy for Work, An Even Better Strategy for L…" at bounding box center [809, 398] width 466 height 37
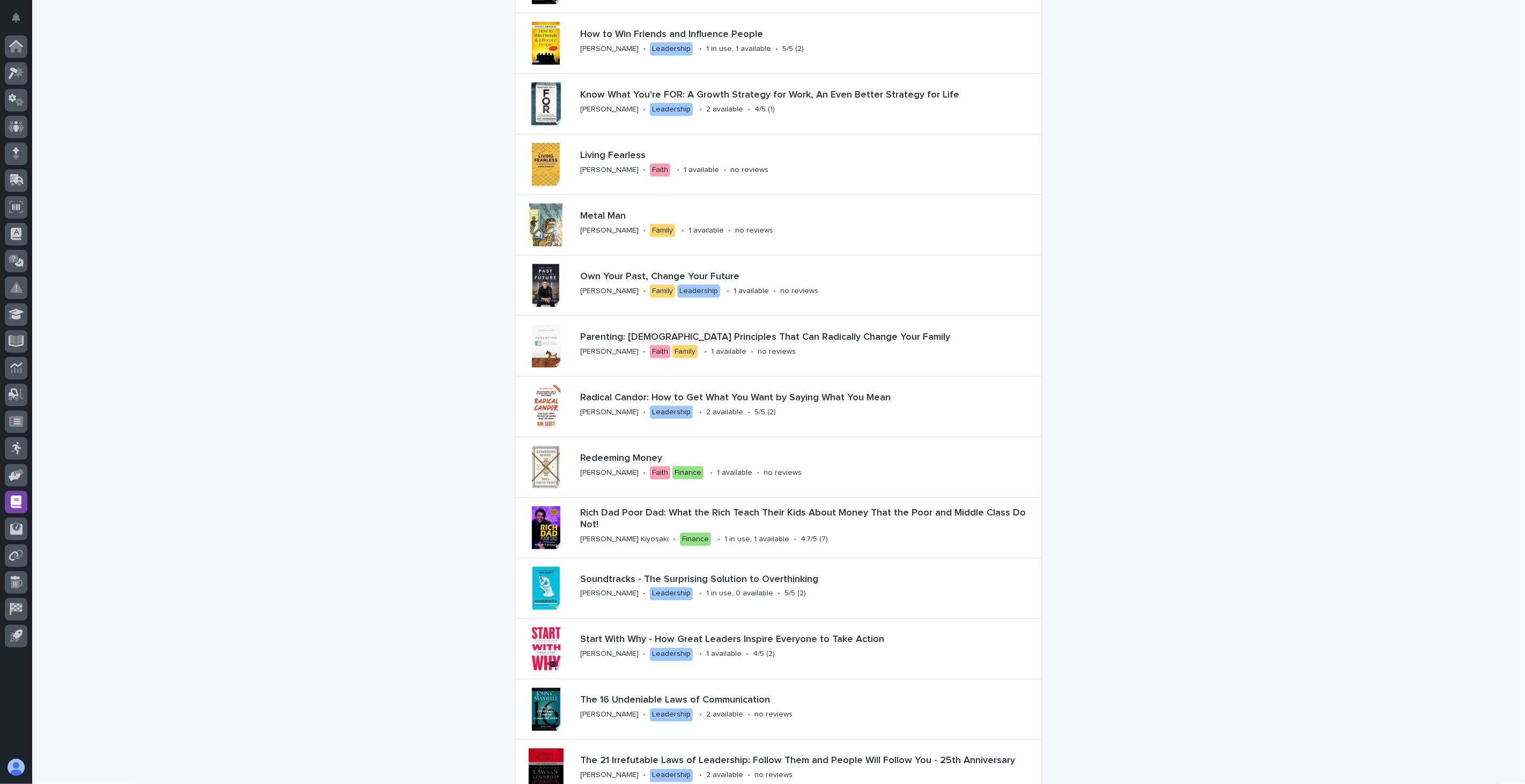
scroll to position [1131, 0]
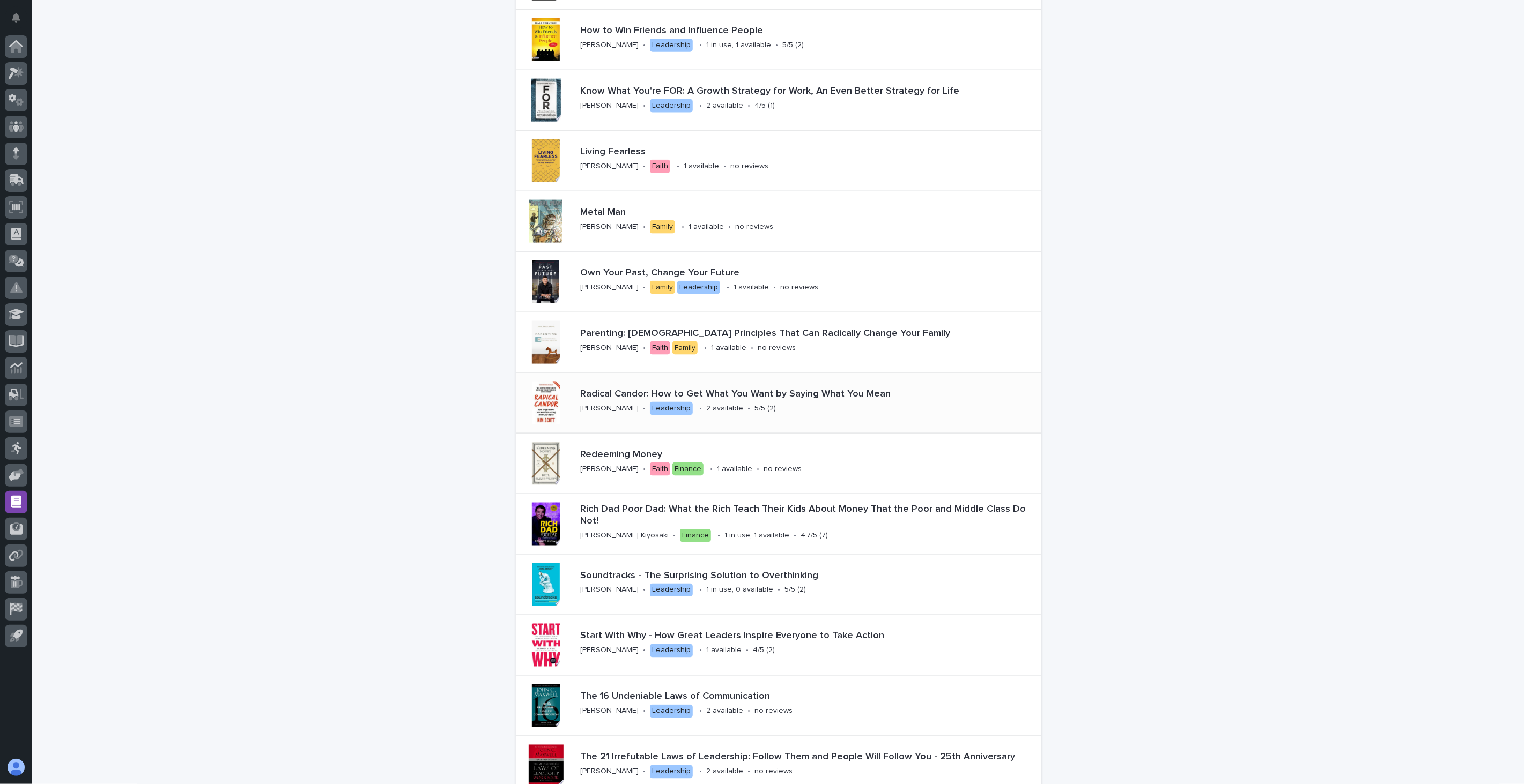
click at [769, 414] on div "Radical Candor: How to Get What You Want by Saying What You Mean [PERSON_NAME] …" at bounding box center [809, 402] width 466 height 37
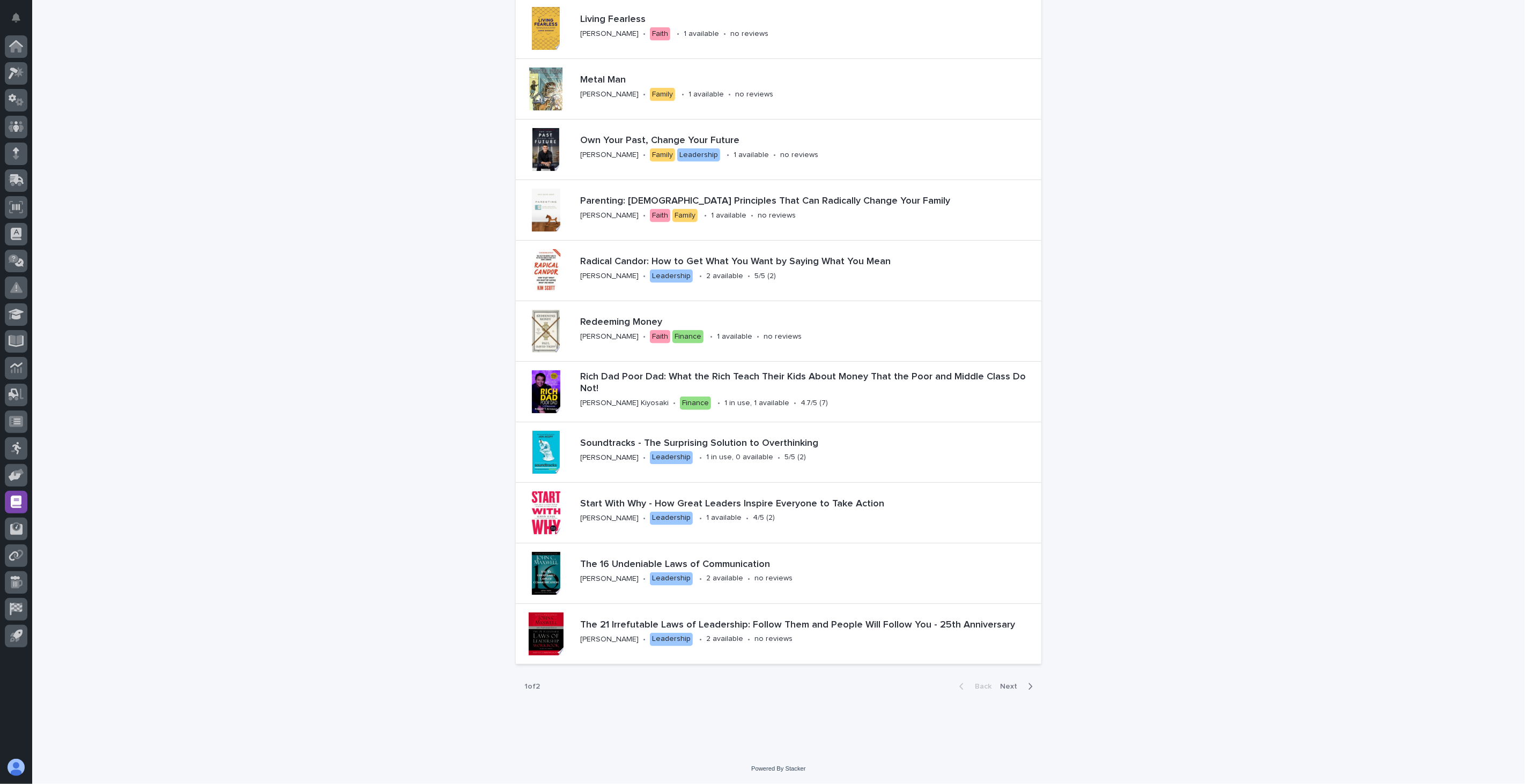
scroll to position [1265, 0]
click at [808, 398] on div "Rich Dad Poor Dad: What the Rich Teach Their Kids About Money That the Poor and…" at bounding box center [809, 391] width 466 height 50
click at [771, 524] on div "Start With Why - How Great Leaders Inspire Everyone to Take Action [PERSON_NAME…" at bounding box center [809, 513] width 466 height 37
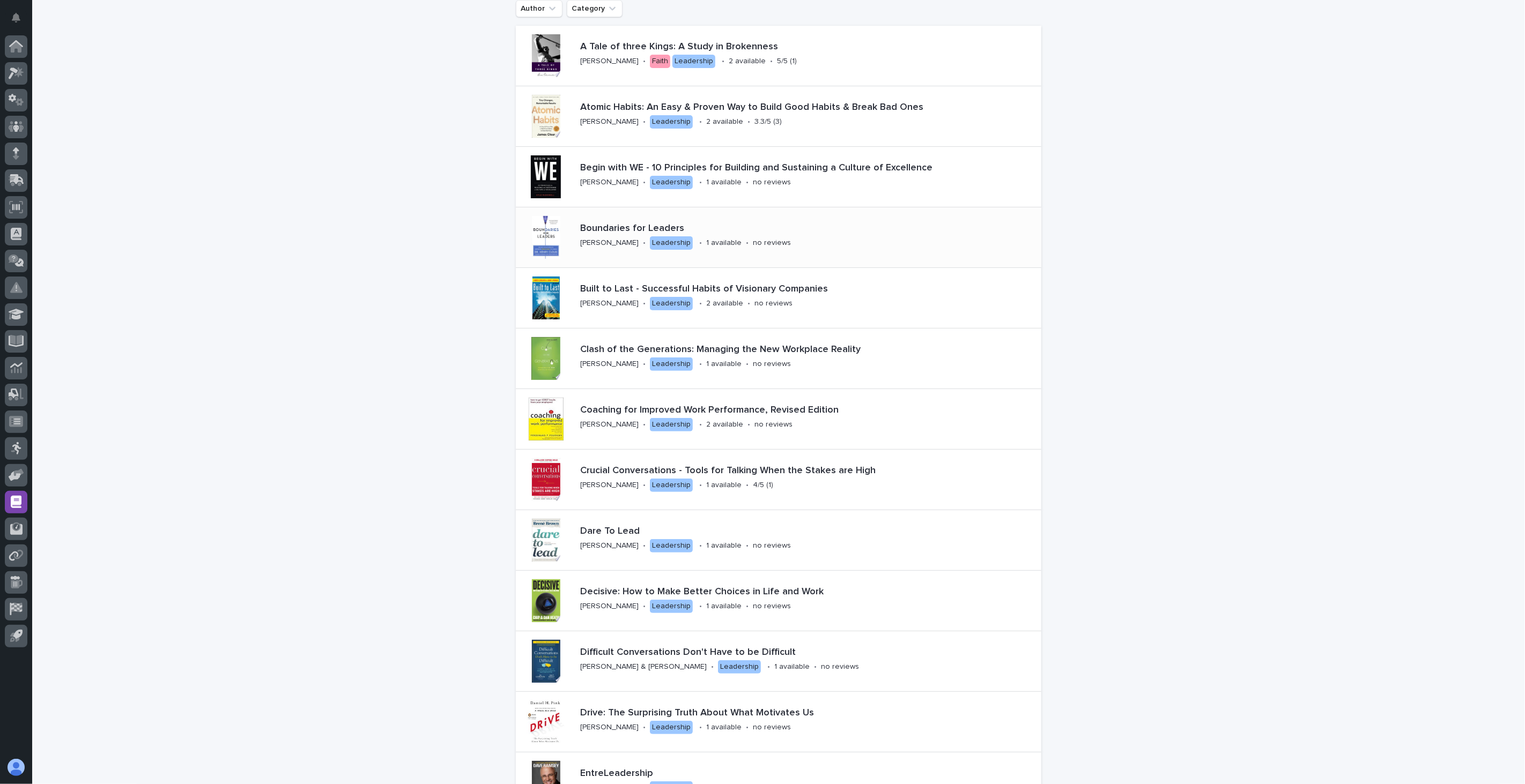
scroll to position [14, 0]
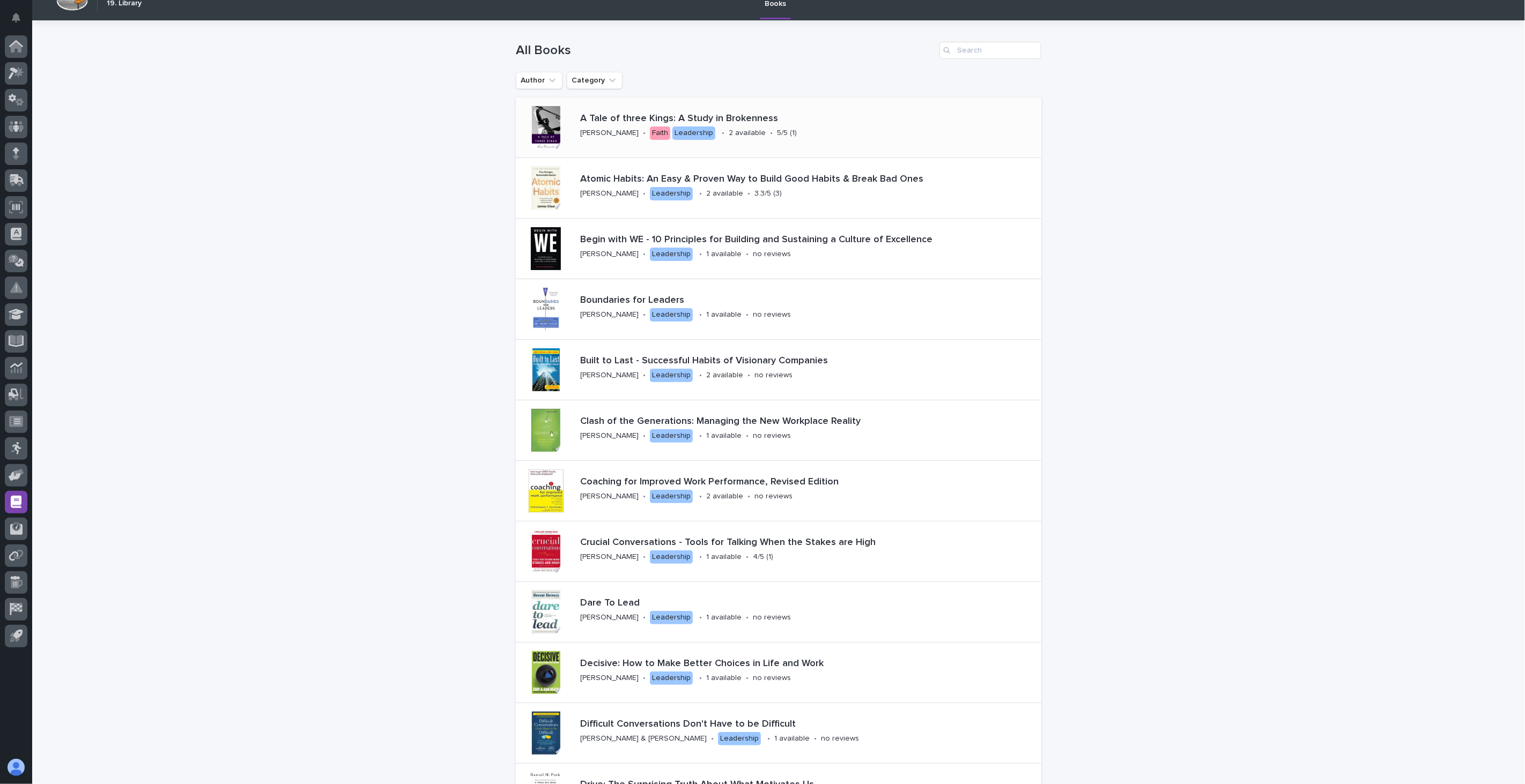
click at [823, 138] on div "A Tale of three Kings: A Study in Brokenness [PERSON_NAME] • Faith Leadership •…" at bounding box center [787, 127] width 423 height 37
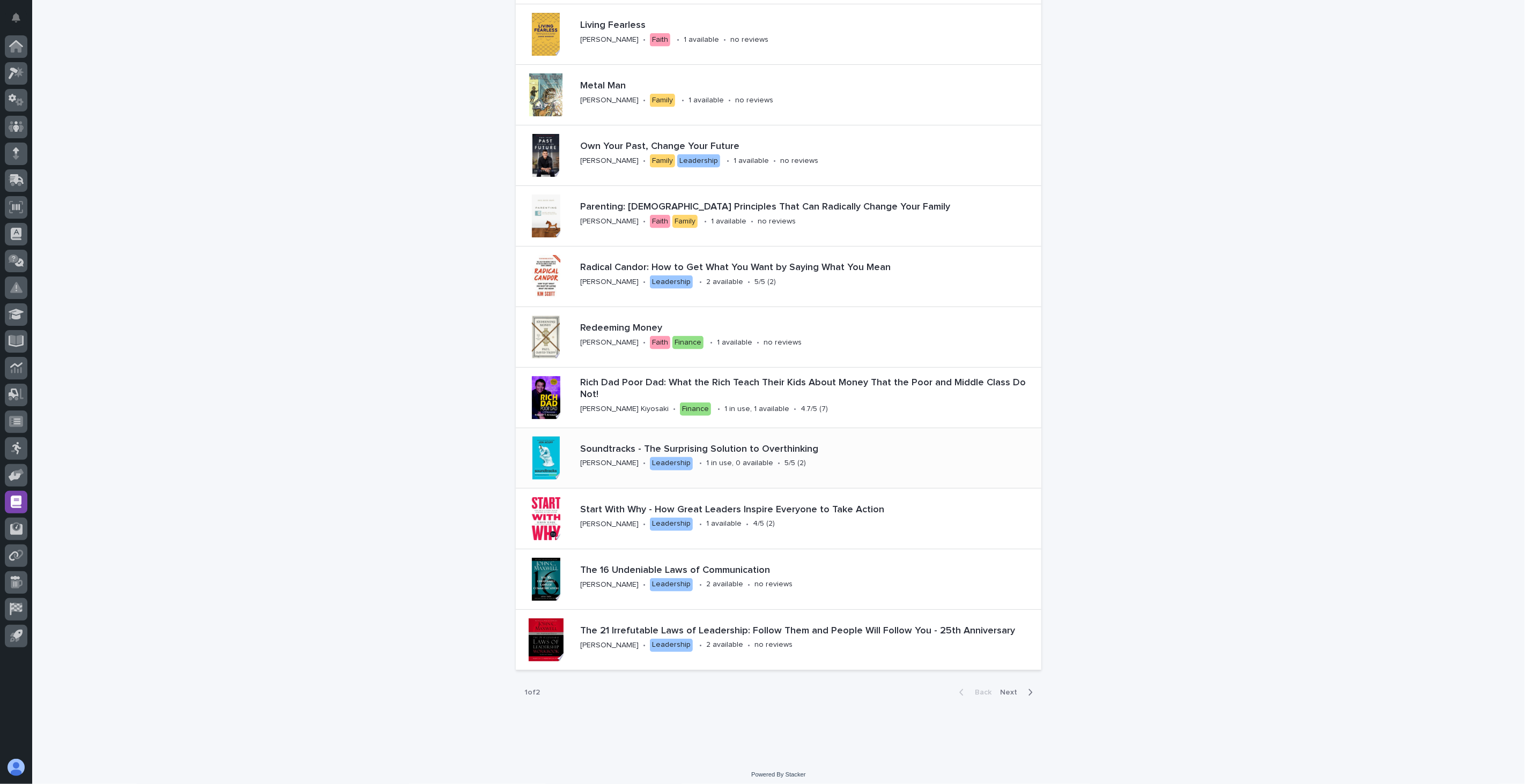
scroll to position [1265, 0]
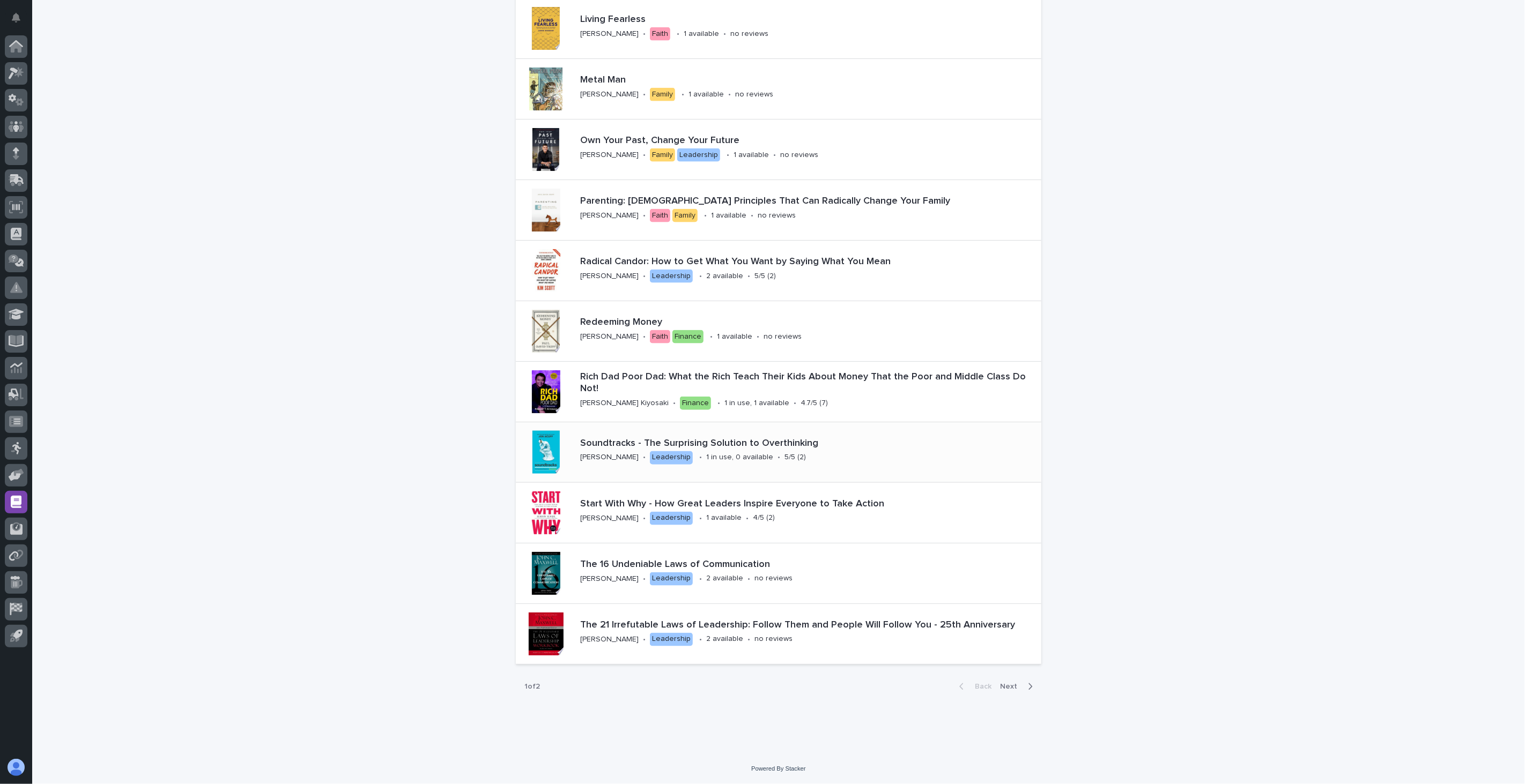
click at [822, 454] on div "Soundtracks - The Surprising Solution to Overthinking [PERSON_NAME] • Leadershi…" at bounding box center [809, 452] width 466 height 37
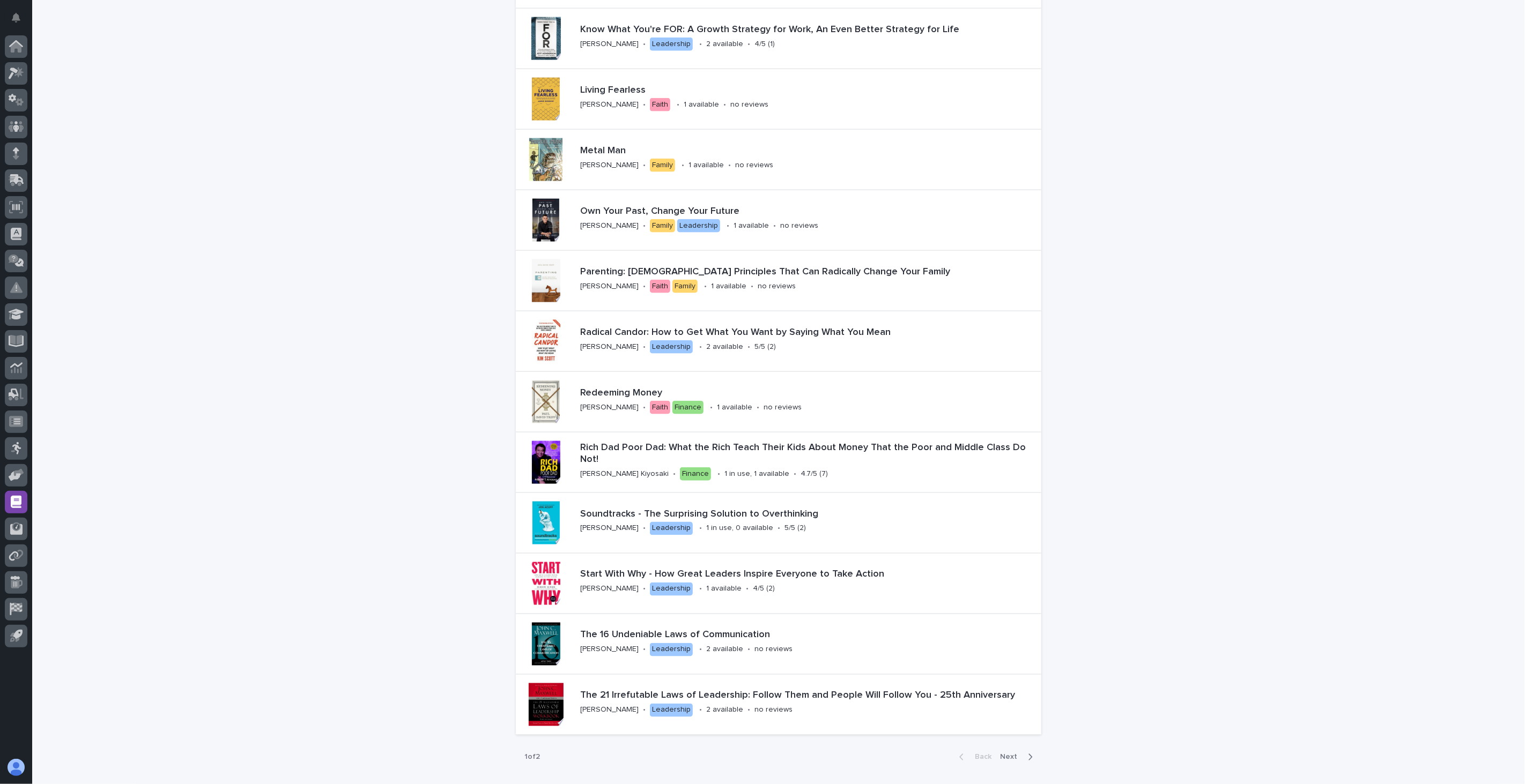
scroll to position [1251, 0]
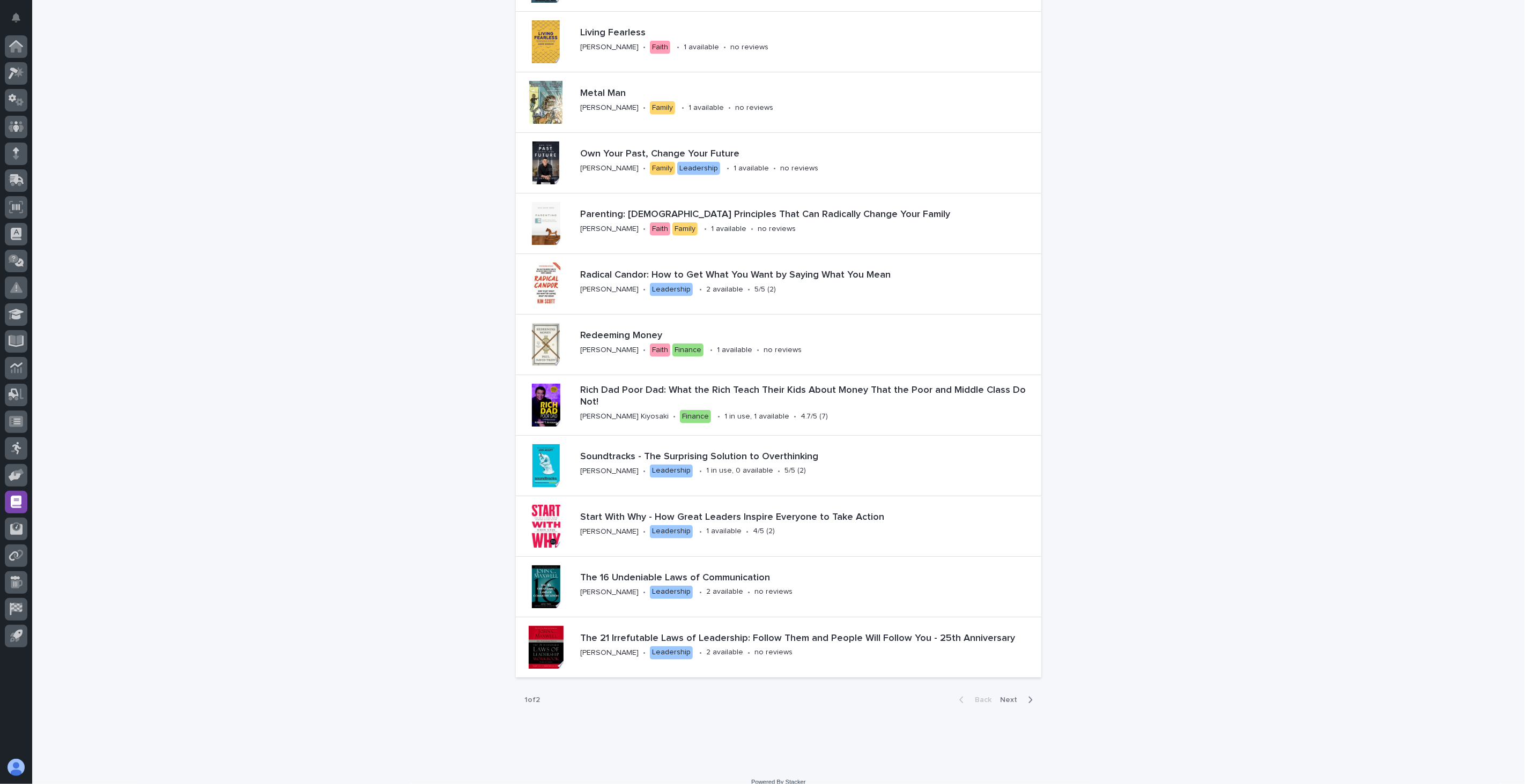
drag, startPoint x: 1003, startPoint y: 703, endPoint x: 1010, endPoint y: 699, distance: 8.1
click at [1003, 703] on span "Next" at bounding box center [1012, 700] width 24 height 7
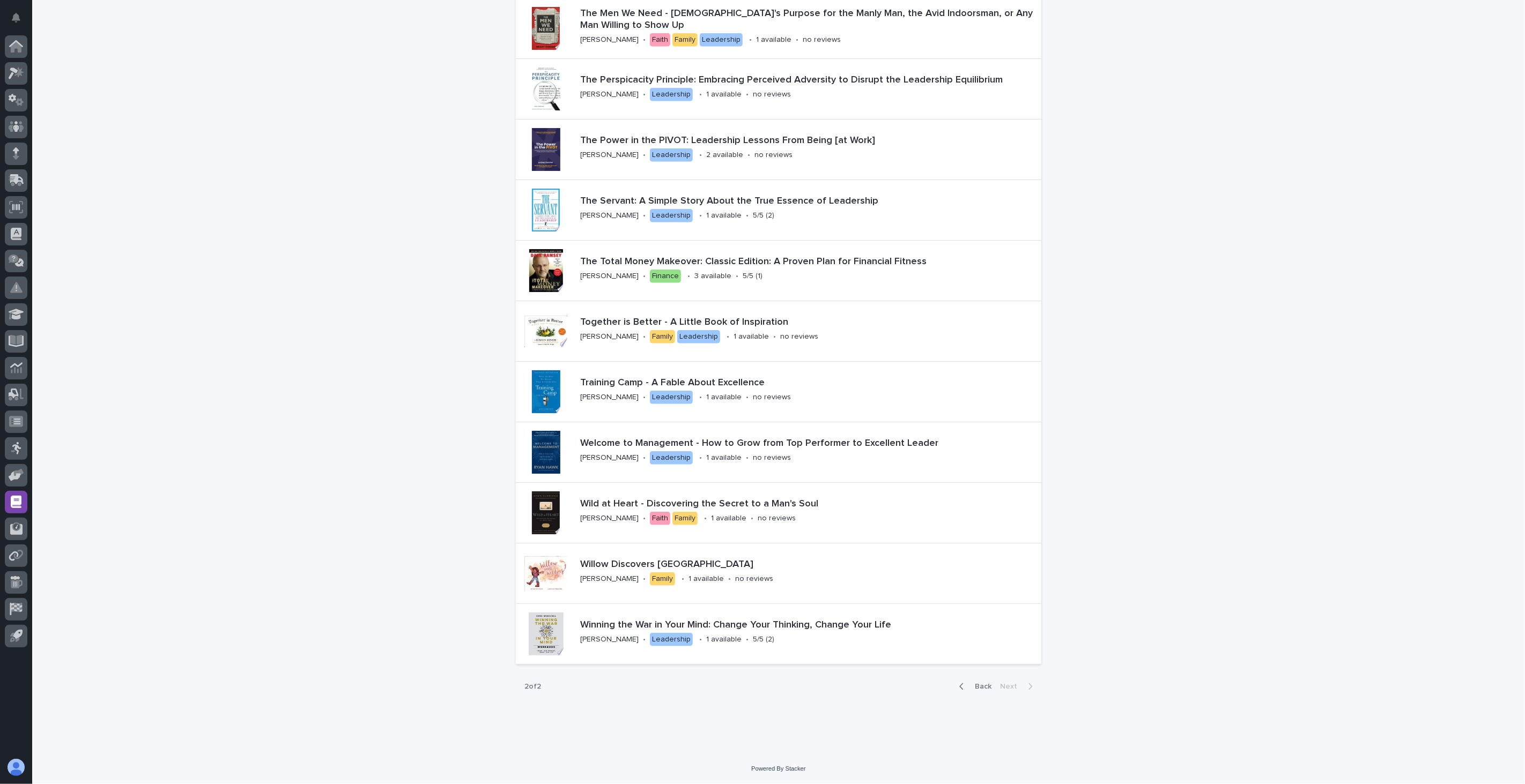
scroll to position [780, 0]
click at [801, 276] on div "The Total Money Makeover: Classic Edition: A Proven Plan for Financial Fitness …" at bounding box center [809, 270] width 466 height 37
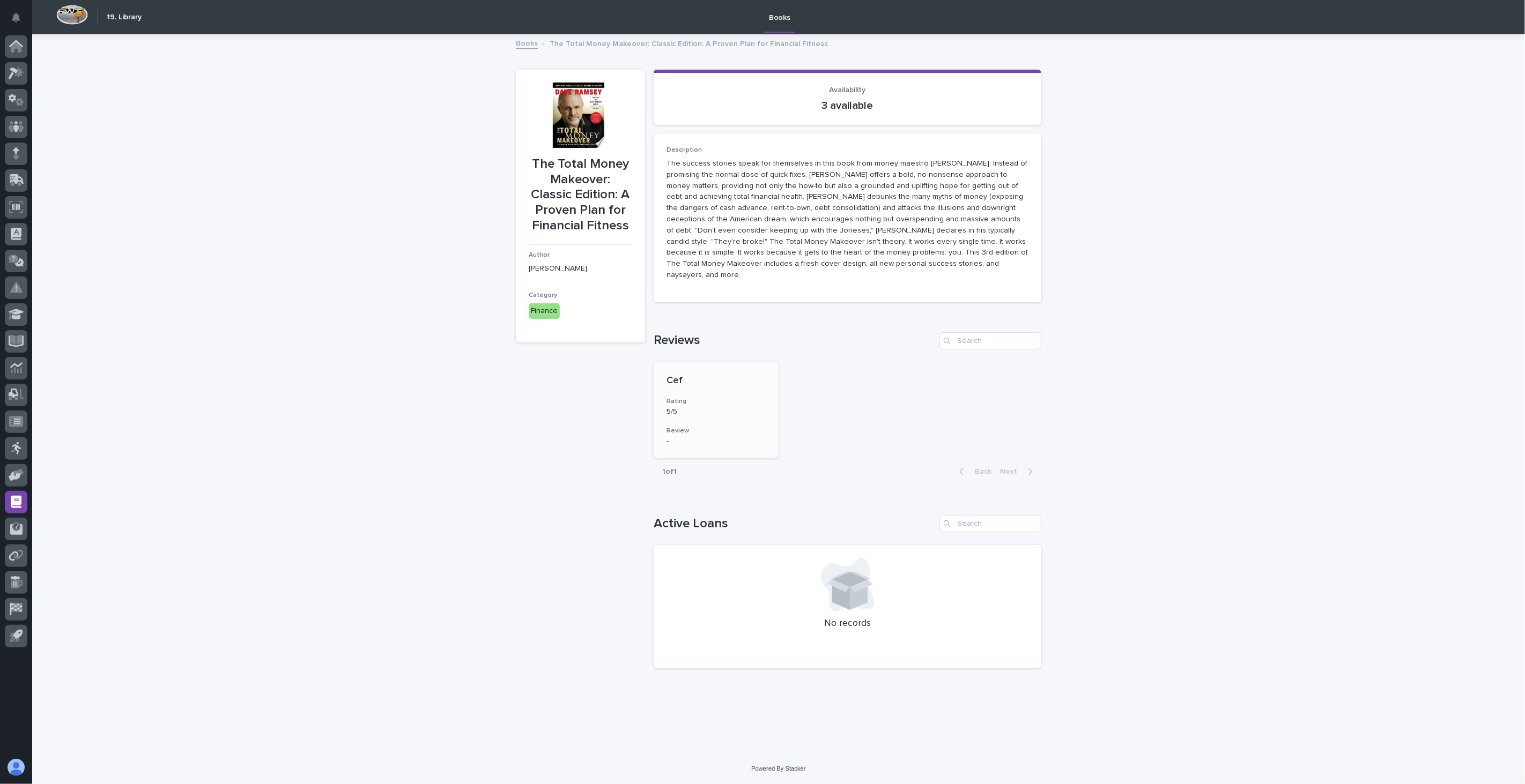
click at [672, 375] on span "Cef" at bounding box center [675, 380] width 16 height 10
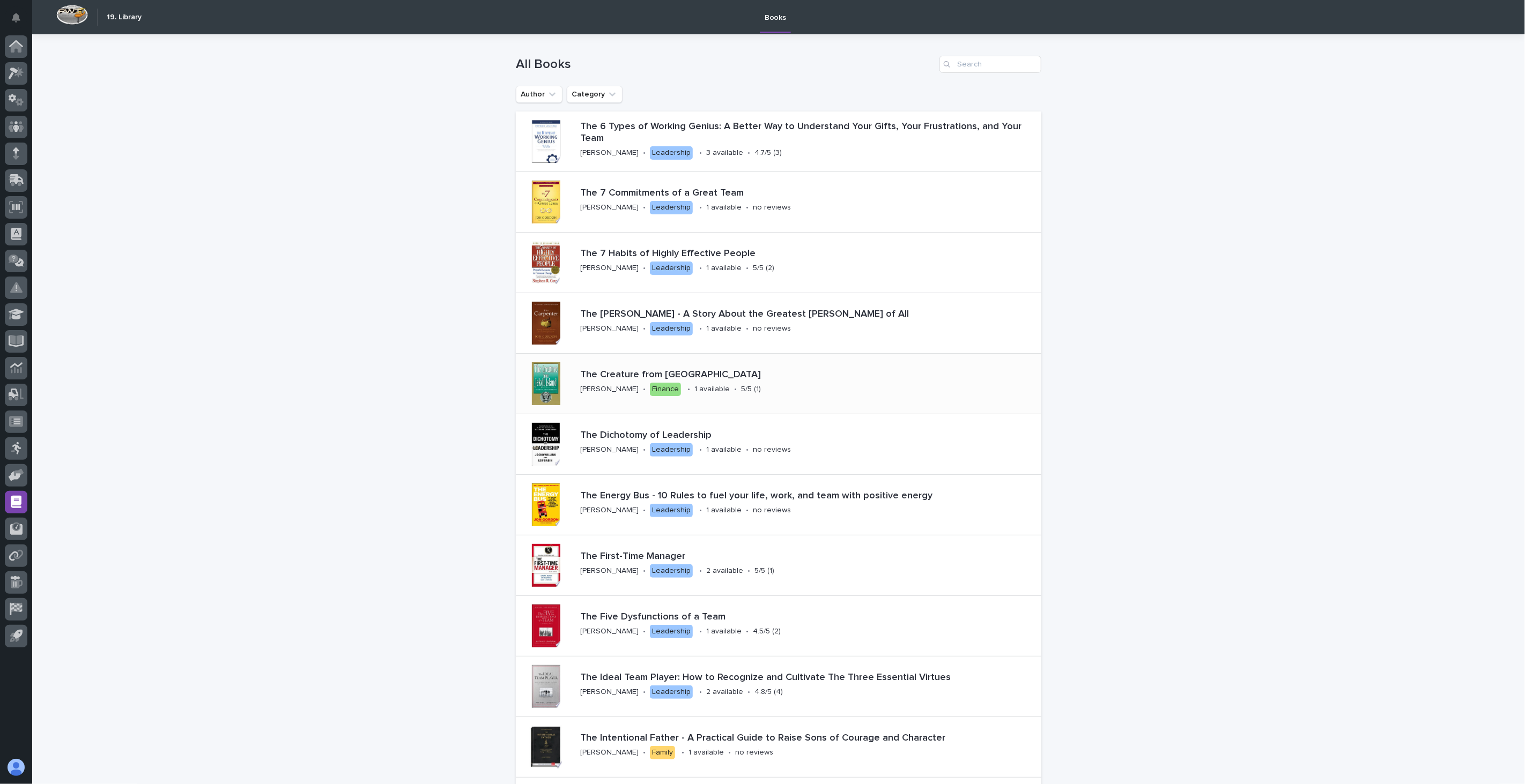
click at [754, 387] on div "The Creature from [GEOGRAPHIC_DATA] [PERSON_NAME] • Finance • 1 available • 5/5…" at bounding box center [761, 383] width 370 height 37
click at [784, 279] on div "The 7 Habits of Highly Effective People [PERSON_NAME] • Leadership • 1 availabl…" at bounding box center [765, 262] width 378 height 37
click at [781, 689] on div "The Ideal Team Player: How to Recognize and Cultivate The Three Essential Virtu…" at bounding box center [809, 686] width 466 height 37
